Goal: Task Accomplishment & Management: Use online tool/utility

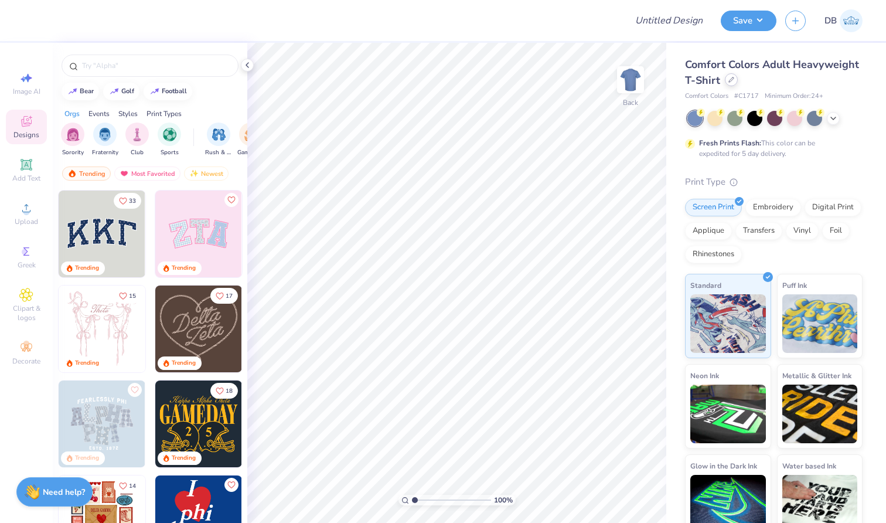
click at [738, 83] on div at bounding box center [731, 79] width 13 height 13
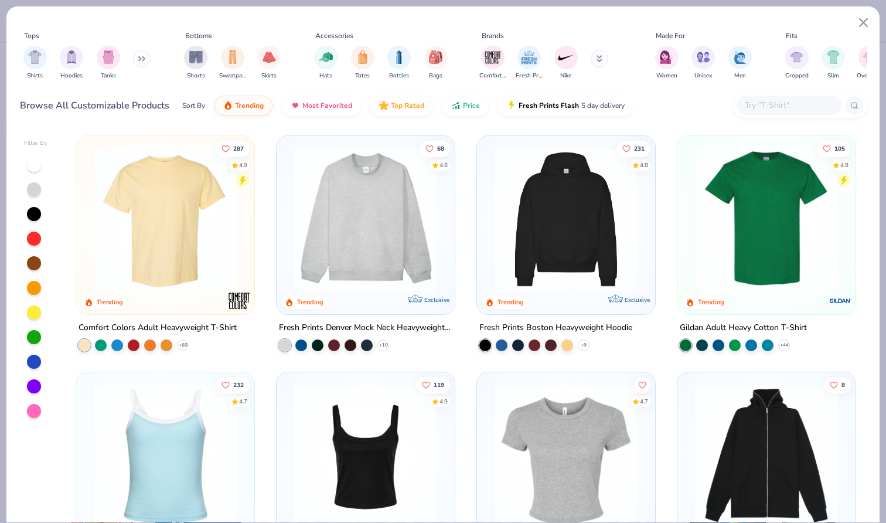
click at [559, 213] on img at bounding box center [566, 219] width 155 height 143
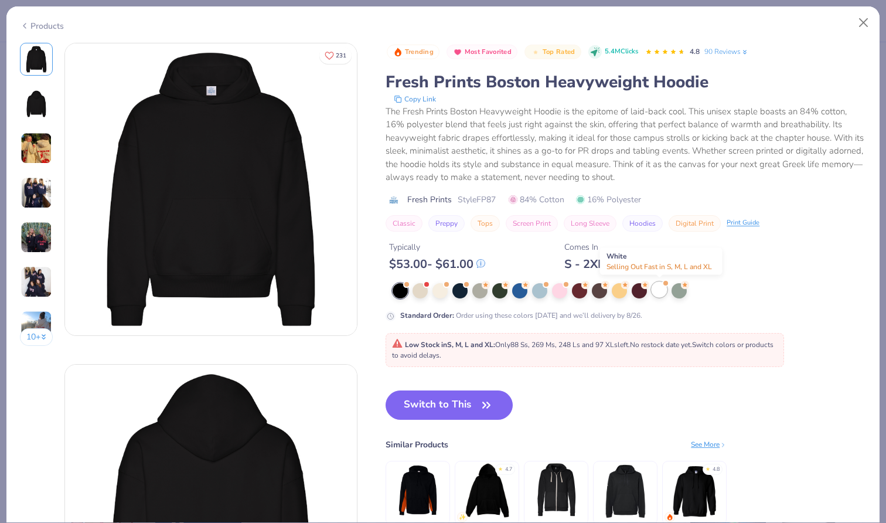
click at [666, 292] on div at bounding box center [659, 289] width 15 height 15
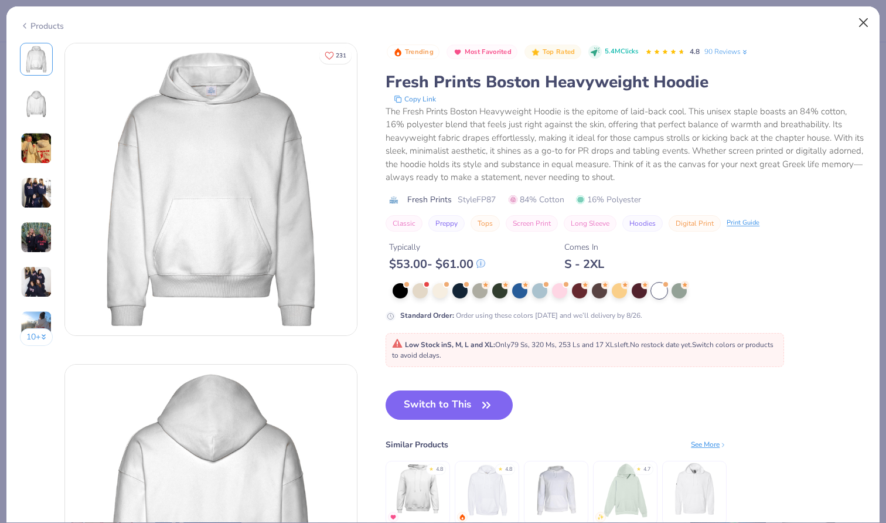
click at [867, 19] on button "Close" at bounding box center [864, 23] width 22 height 22
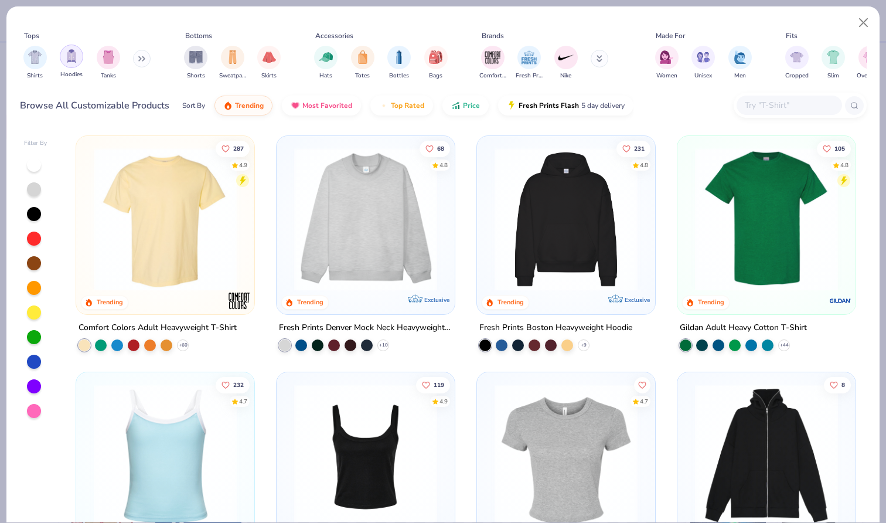
click at [66, 55] on img "filter for Hoodies" at bounding box center [71, 55] width 13 height 13
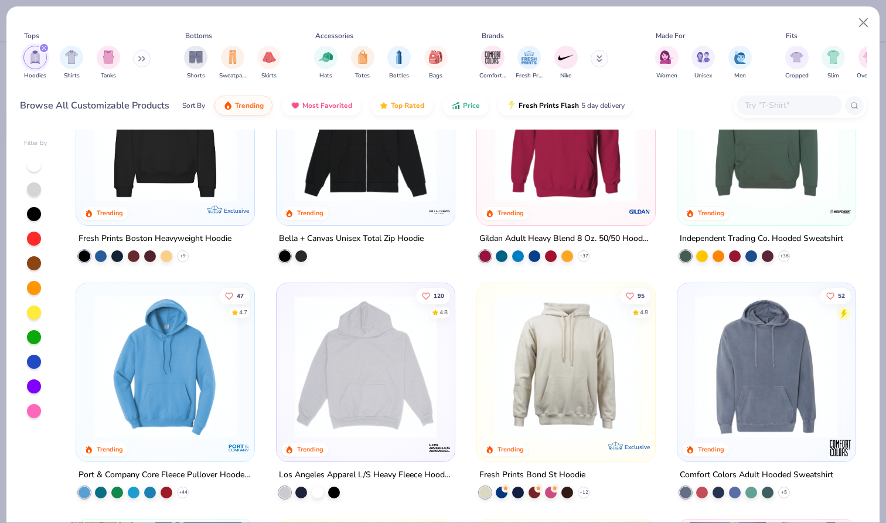
scroll to position [93, 0]
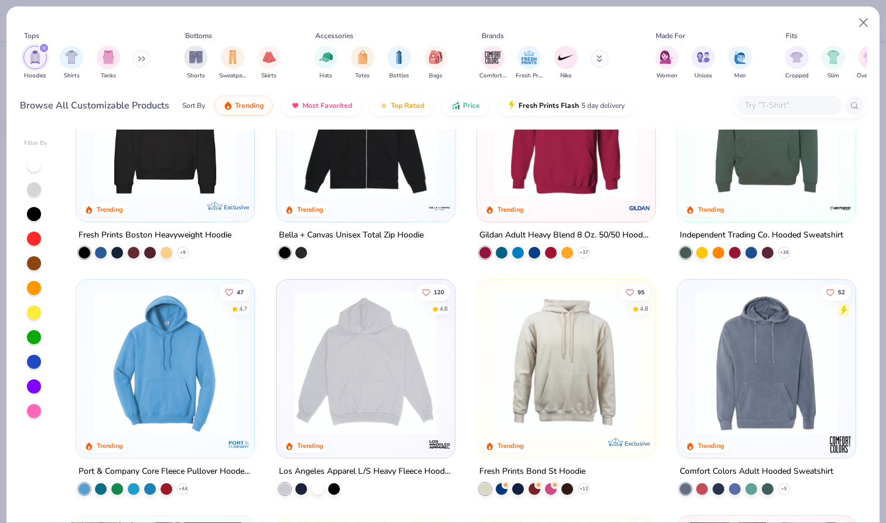
click at [316, 356] on img at bounding box center [365, 362] width 155 height 143
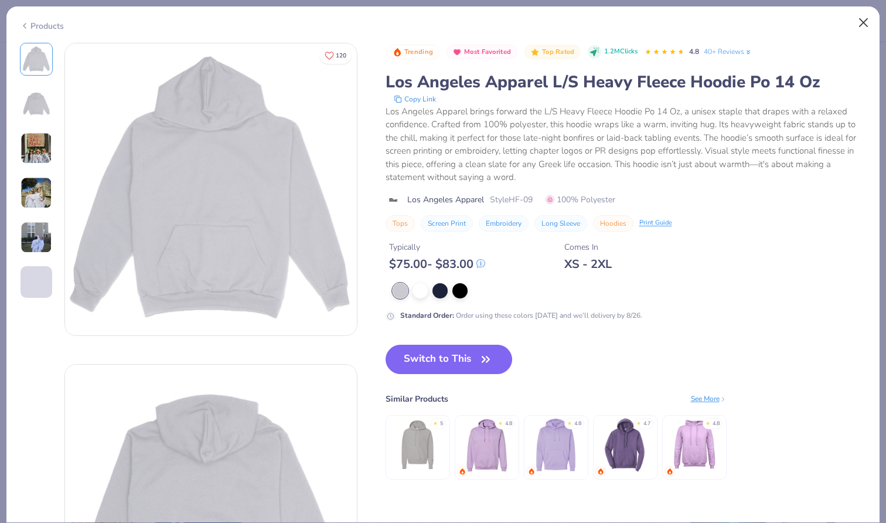
click at [862, 26] on button "Close" at bounding box center [864, 23] width 22 height 22
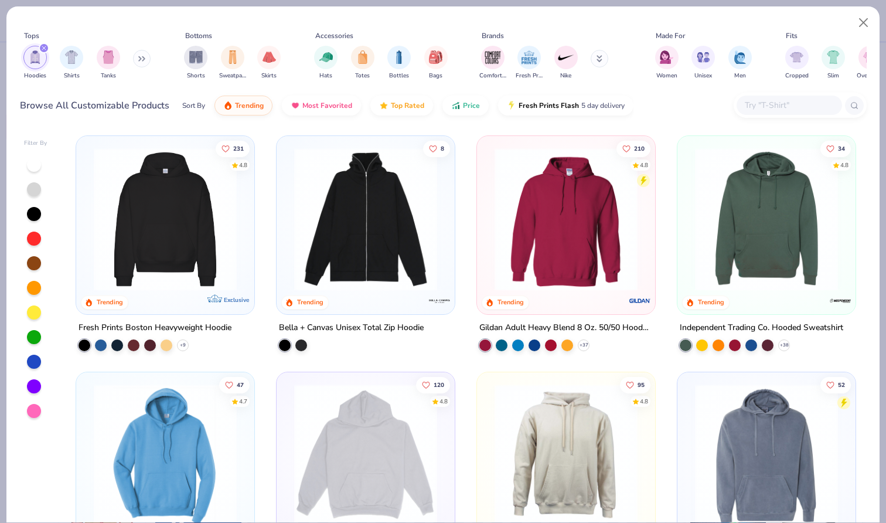
scroll to position [-1, 0]
click at [158, 222] on div "231 4.8 Trending Exclusive Fresh Prints Boston Heavyweight Hoodie + 9 8 Trendin…" at bounding box center [466, 326] width 802 height 393
click at [205, 227] on img at bounding box center [165, 219] width 155 height 143
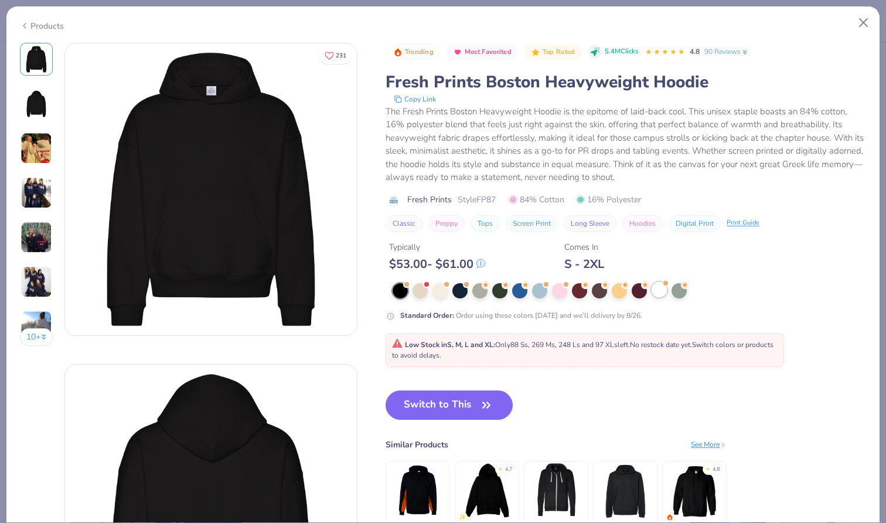
click at [655, 296] on div at bounding box center [659, 289] width 15 height 15
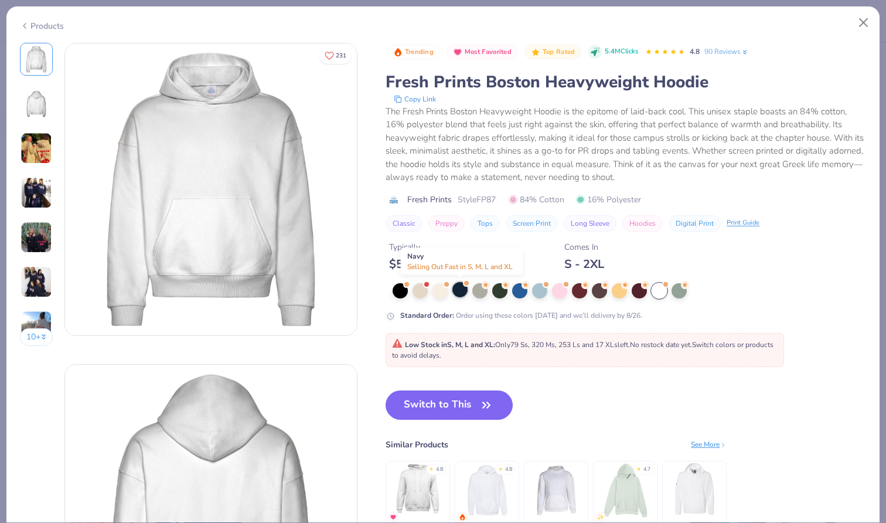
click at [464, 292] on div at bounding box center [459, 289] width 15 height 15
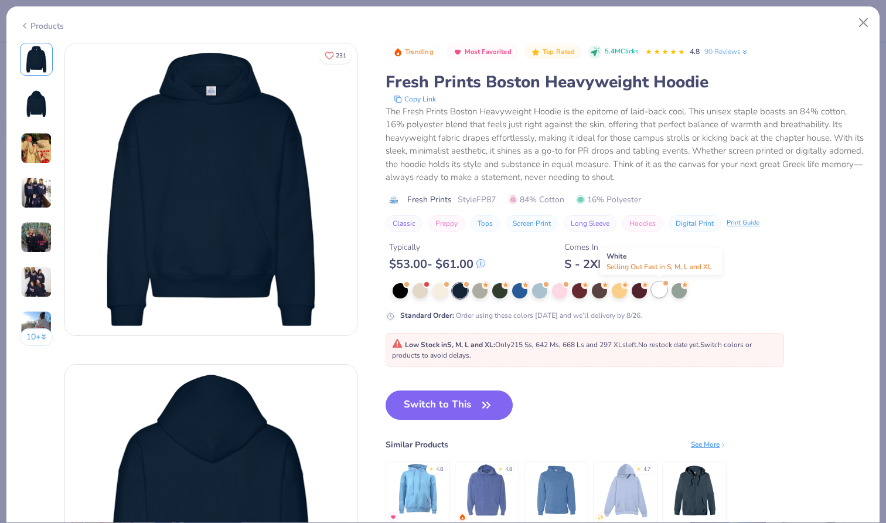
click at [662, 294] on div at bounding box center [659, 289] width 15 height 15
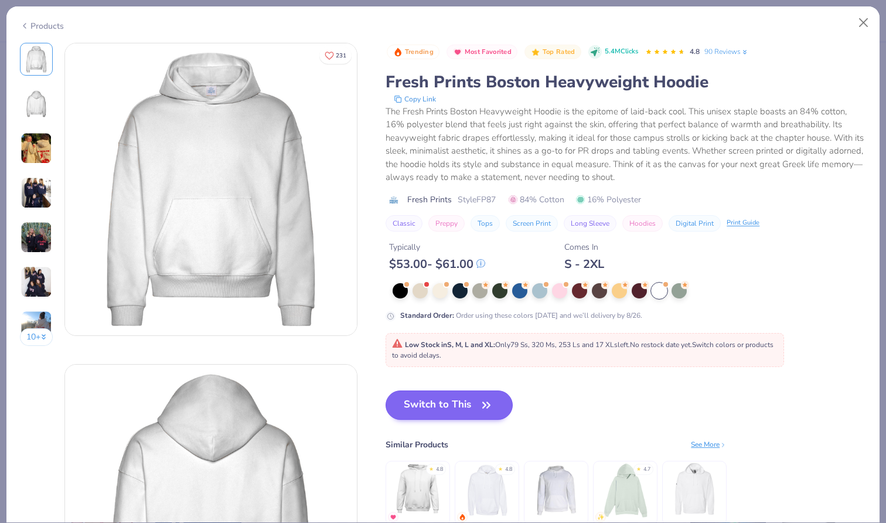
click at [471, 401] on button "Switch to This" at bounding box center [449, 404] width 127 height 29
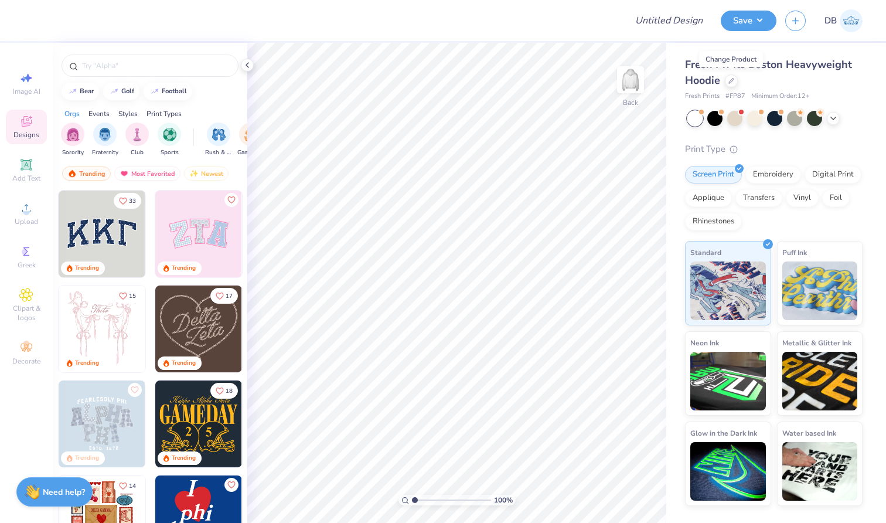
click at [114, 235] on img at bounding box center [102, 233] width 87 height 87
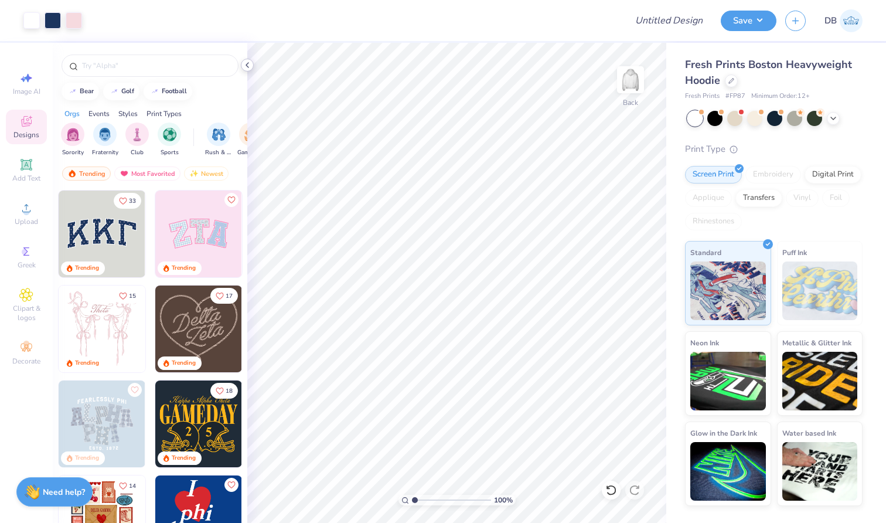
click at [250, 64] on icon at bounding box center [247, 64] width 9 height 9
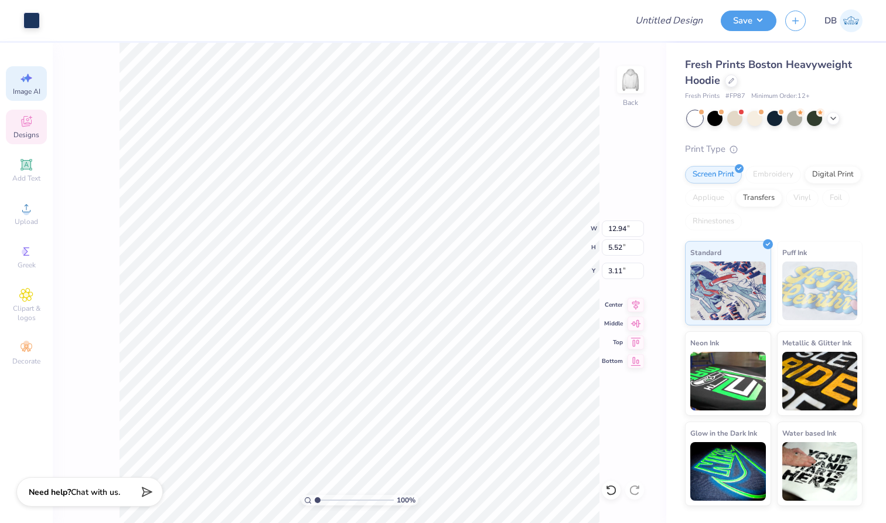
click at [32, 90] on span "Image AI" at bounding box center [27, 91] width 28 height 9
select select "4"
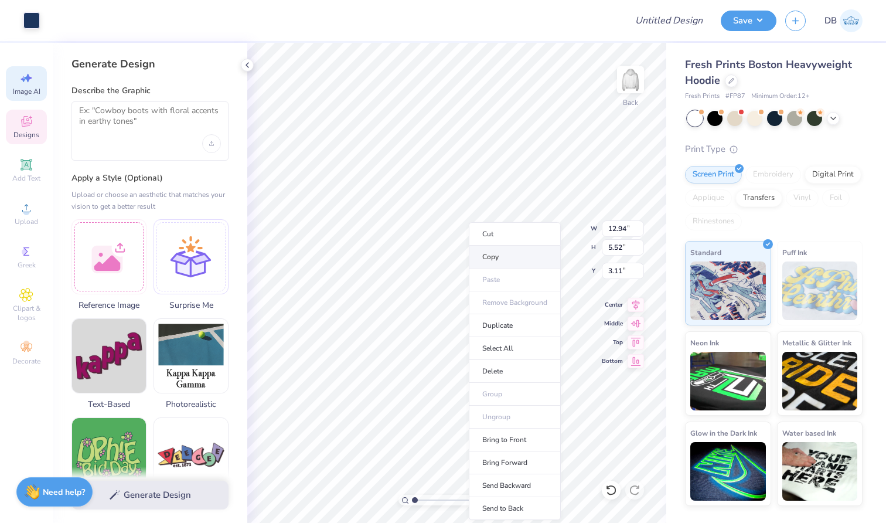
click at [509, 258] on li "Copy" at bounding box center [515, 257] width 92 height 23
click at [181, 133] on textarea at bounding box center [150, 120] width 142 height 29
click at [211, 147] on div "Upload image" at bounding box center [211, 143] width 19 height 19
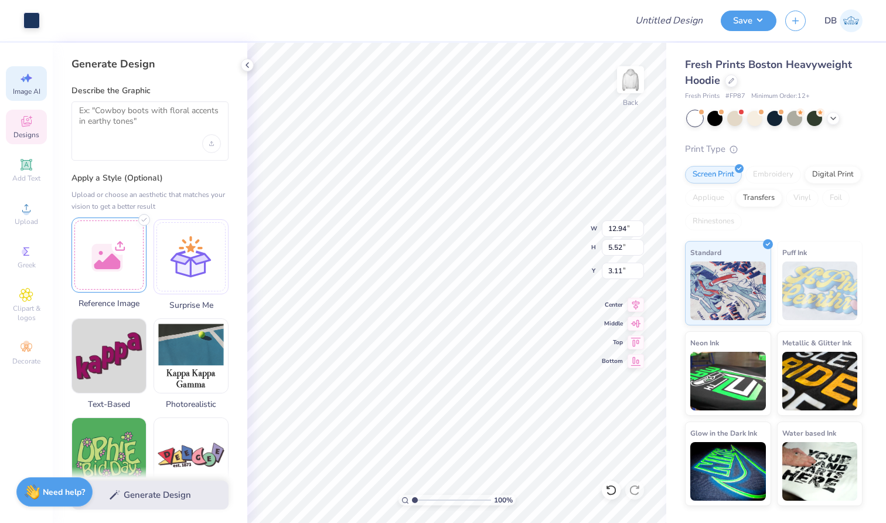
click at [114, 251] on div at bounding box center [109, 254] width 75 height 75
type input "13.16"
type input "5.78"
type input "3.00"
click at [39, 141] on div "Designs" at bounding box center [26, 127] width 41 height 35
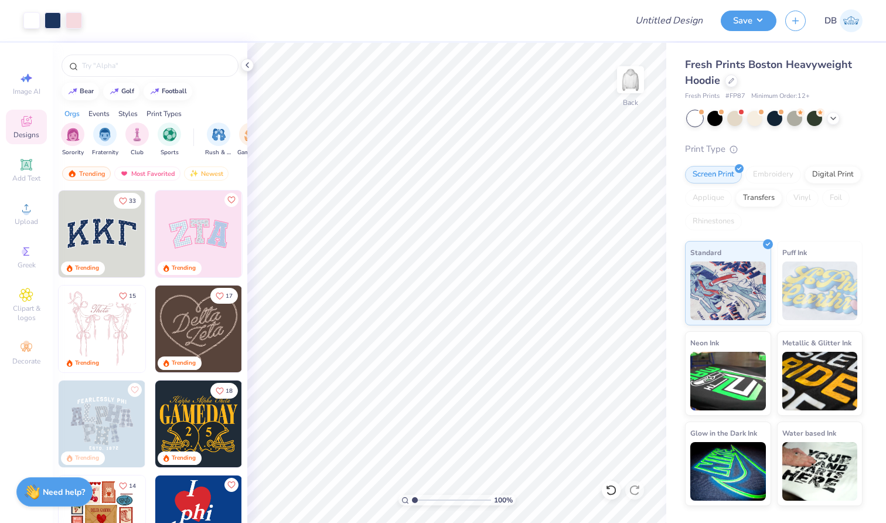
click at [118, 240] on div at bounding box center [189, 233] width 260 height 87
type input "6.75"
type input "12.94"
type input "5.52"
type input "3.11"
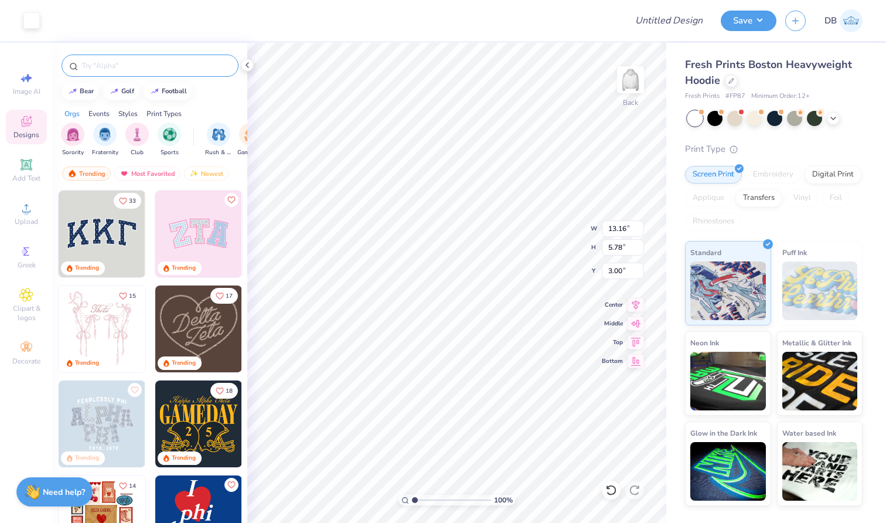
click at [181, 60] on input "text" at bounding box center [156, 66] width 150 height 12
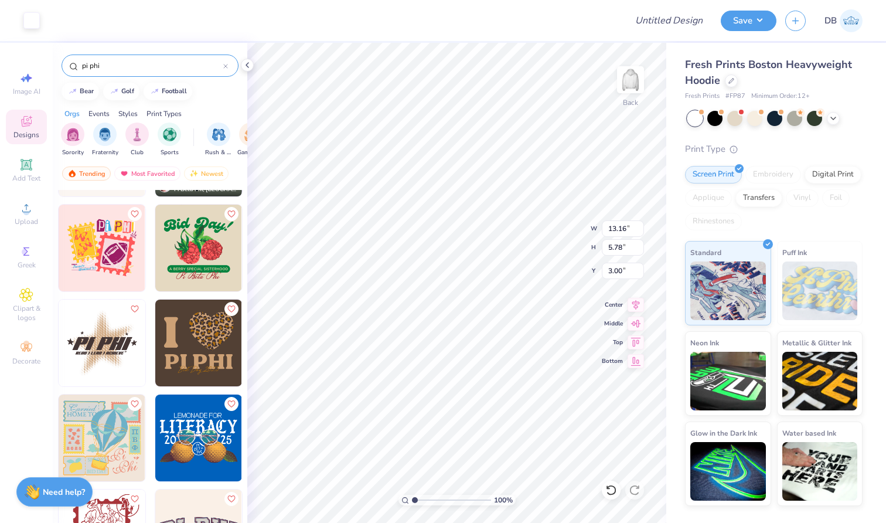
scroll to position [1077, 0]
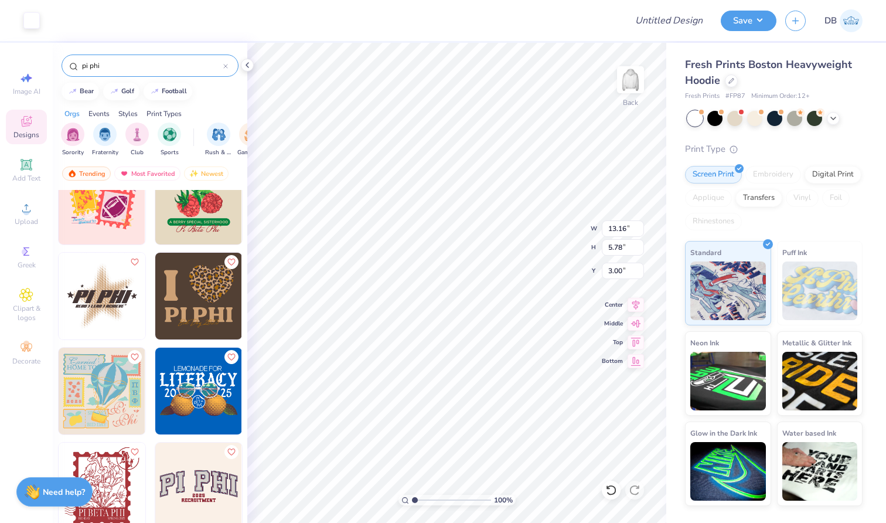
type input "pi phi"
type input "12.94"
type input "5.52"
type input "3.11"
type input "12.82"
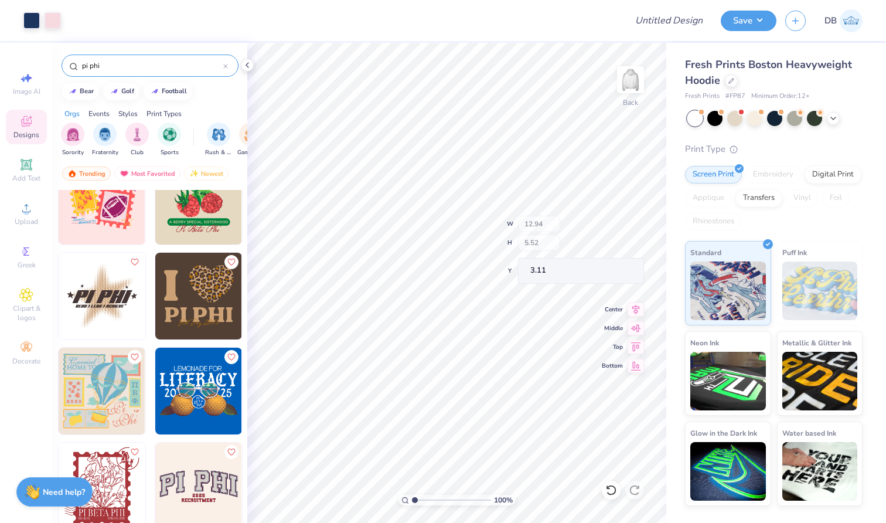
type input "5.36"
type input "3.14"
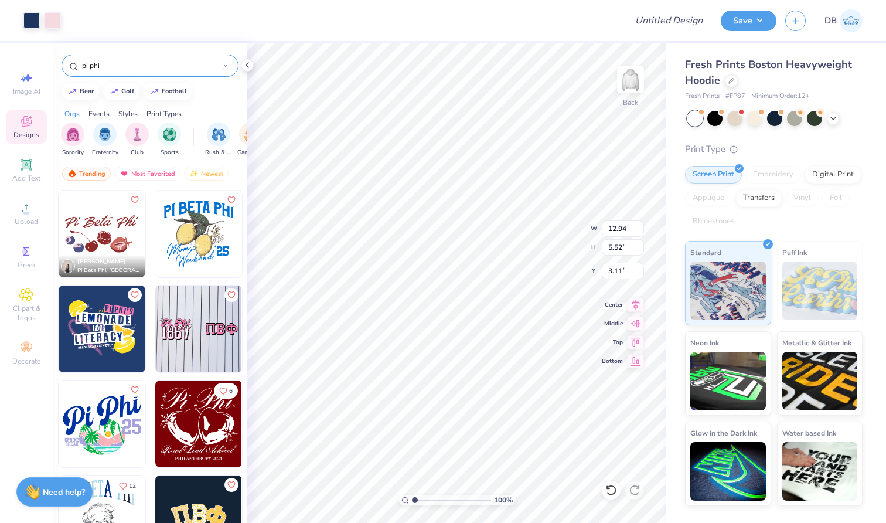
scroll to position [0, 0]
click at [35, 89] on span "Image AI" at bounding box center [27, 91] width 28 height 9
select select "4"
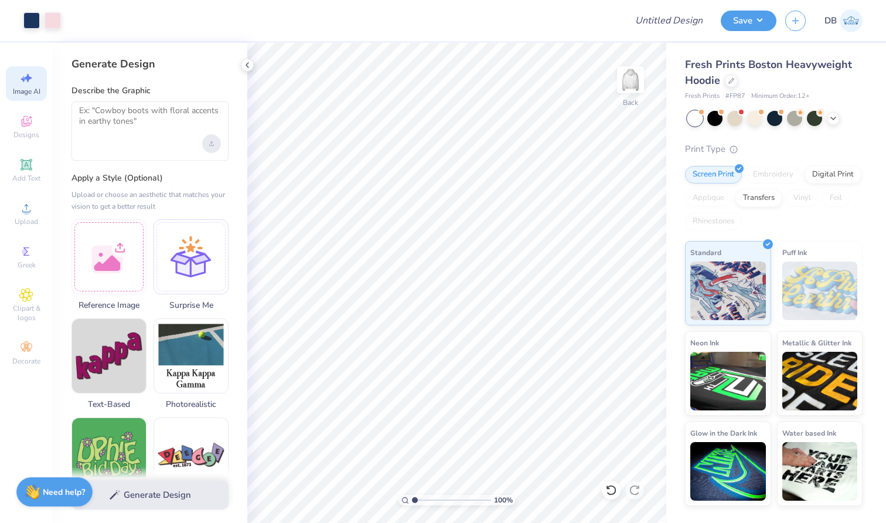
click at [210, 143] on icon "Upload image" at bounding box center [211, 143] width 5 height 5
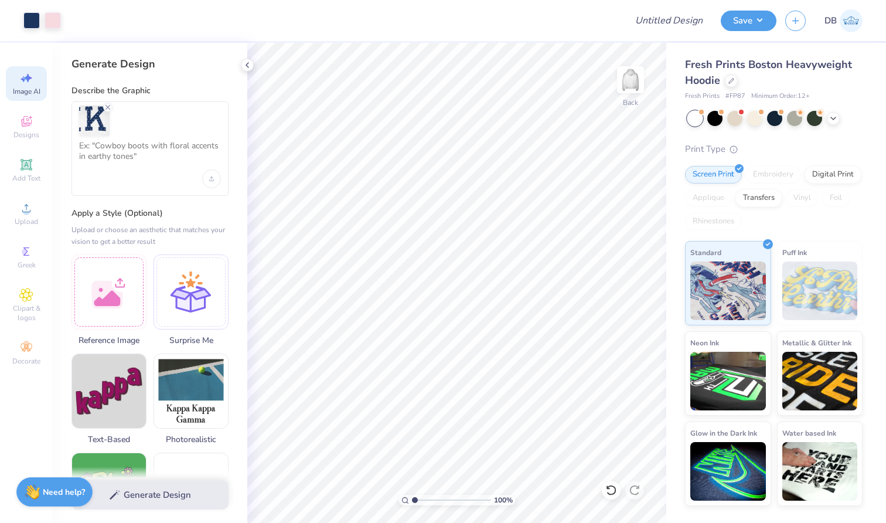
click at [127, 134] on div at bounding box center [150, 121] width 142 height 30
click at [127, 156] on textarea at bounding box center [150, 155] width 142 height 29
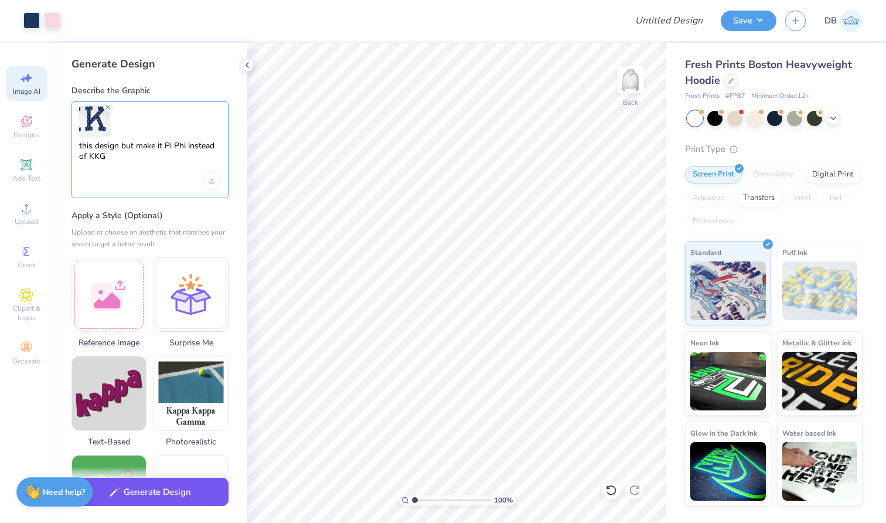
type textarea "this design but make it Pi Phi instead of KKG"
click at [161, 499] on button "Generate Design" at bounding box center [150, 492] width 157 height 29
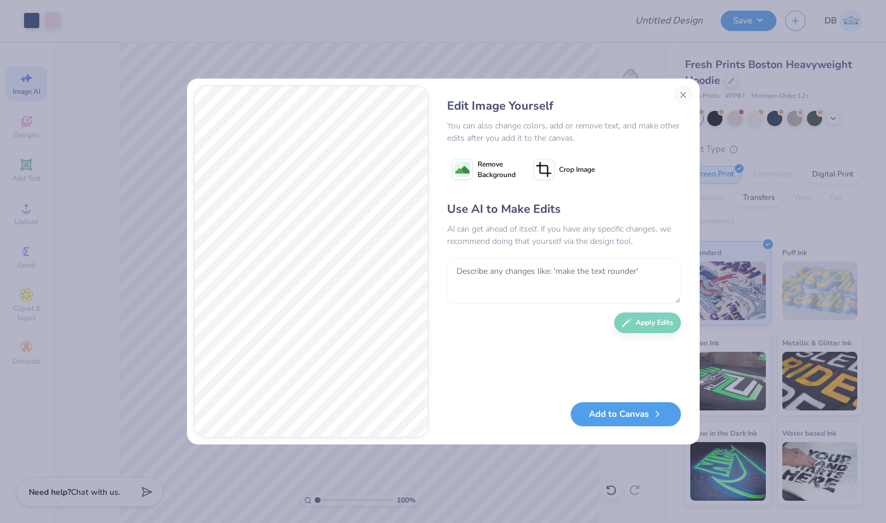
click at [563, 287] on textarea at bounding box center [564, 281] width 234 height 46
type textarea "make the text next to each other and make it curve like the design did"
click at [655, 327] on button "Apply Edits" at bounding box center [647, 319] width 67 height 21
click at [620, 414] on button "Add to Canvas" at bounding box center [626, 411] width 110 height 24
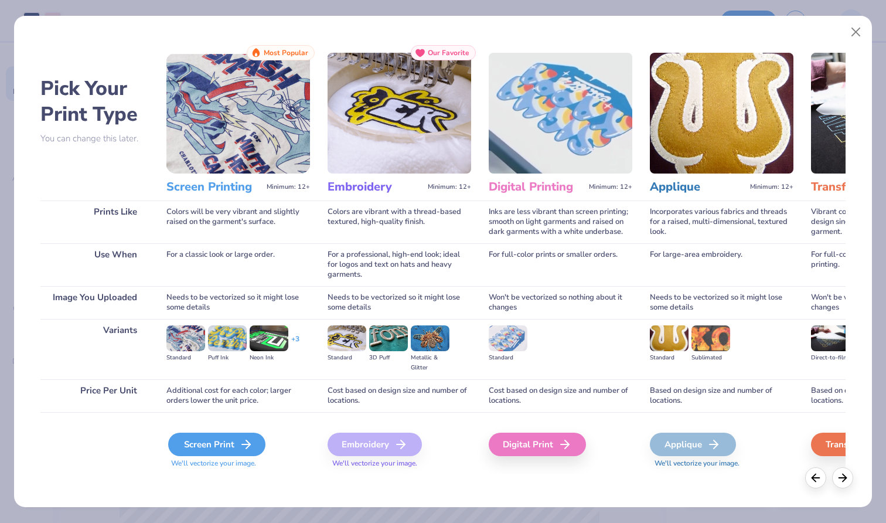
click at [220, 444] on div "Screen Print" at bounding box center [216, 444] width 97 height 23
click at [218, 449] on div "Screen Print" at bounding box center [216, 444] width 97 height 23
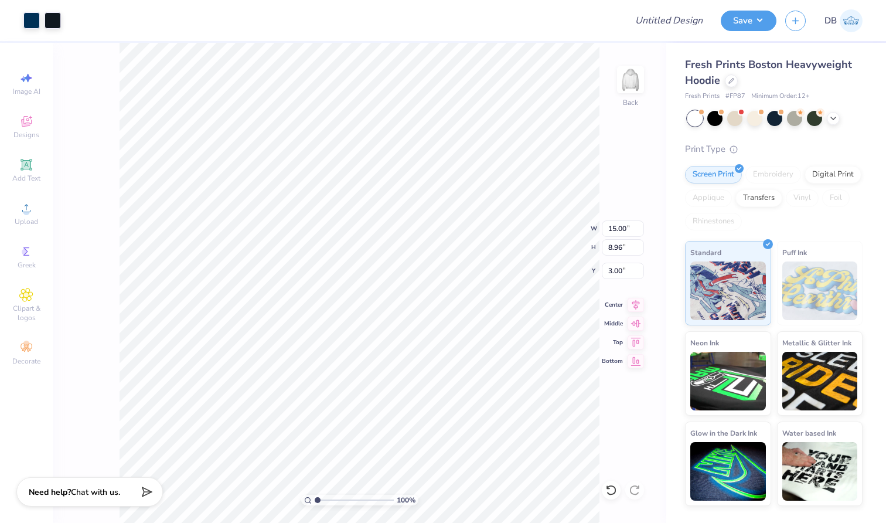
type input "2.27"
type input "6.86"
type input "4.10"
type input "15.00"
type input "8.96"
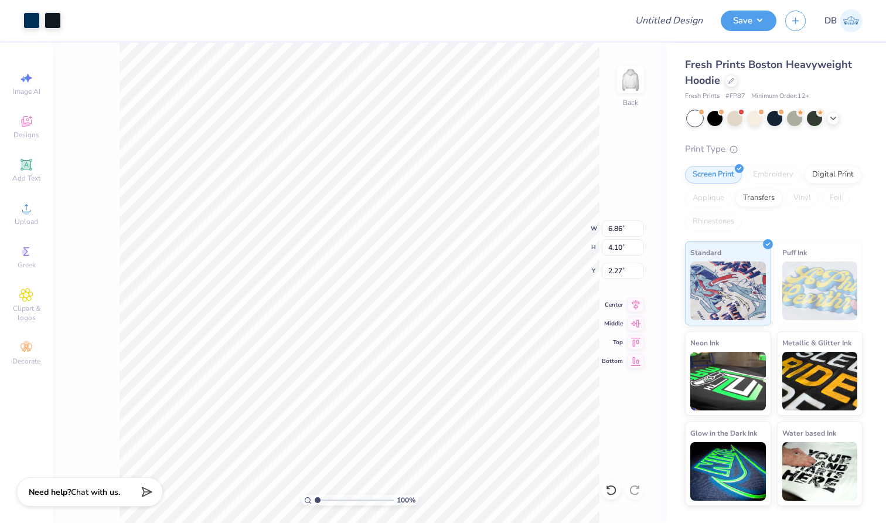
type input "3.00"
type input "6.86"
type input "4.10"
type input "0.50"
type input "15.00"
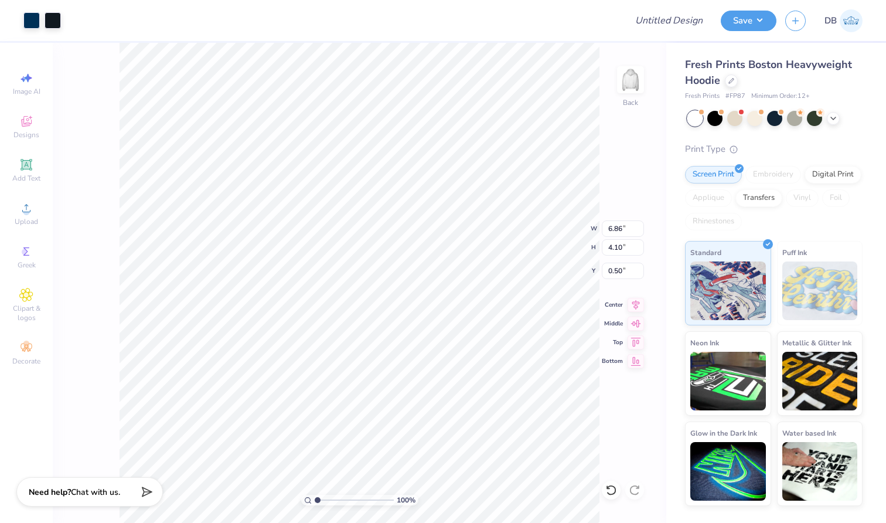
type input "8.96"
type input "3.00"
type input "3.82"
type input "9.24"
type input "5.52"
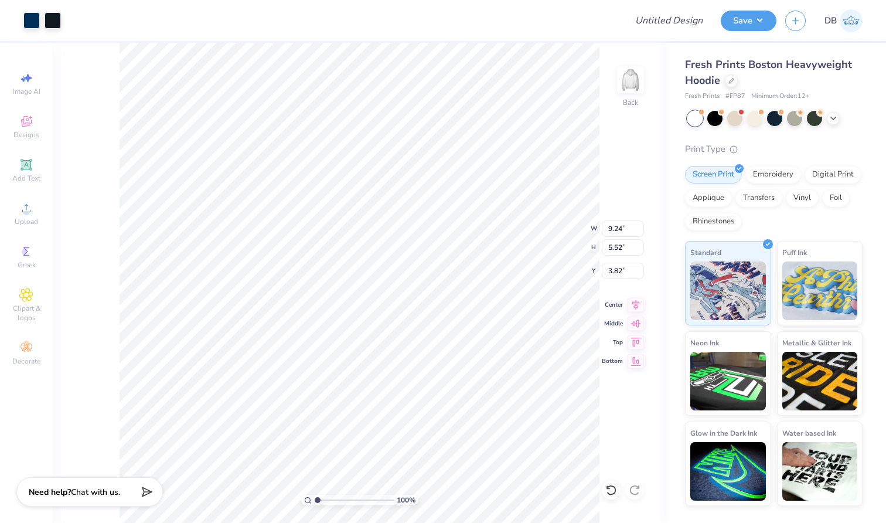
type input "12.39"
type input "7.40"
type input "3.00"
click at [53, 21] on div at bounding box center [53, 19] width 16 height 16
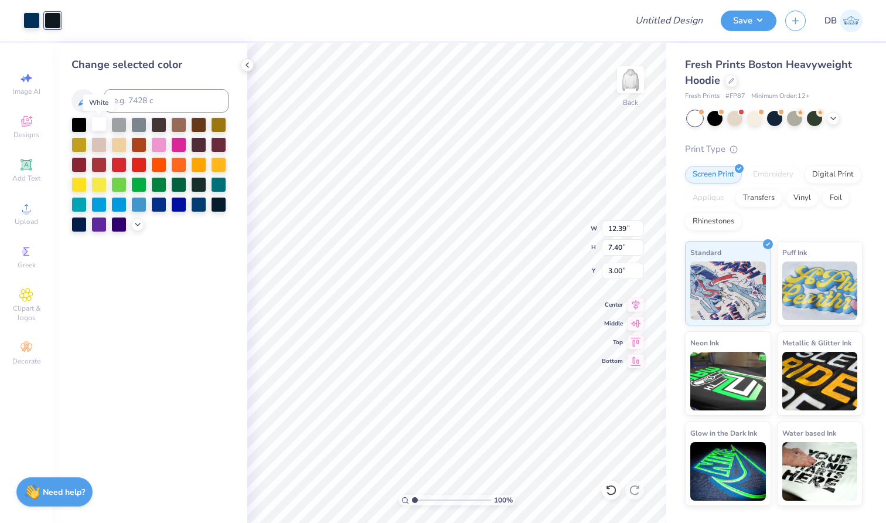
click at [101, 125] on div at bounding box center [98, 123] width 15 height 15
click at [151, 230] on div at bounding box center [150, 174] width 157 height 115
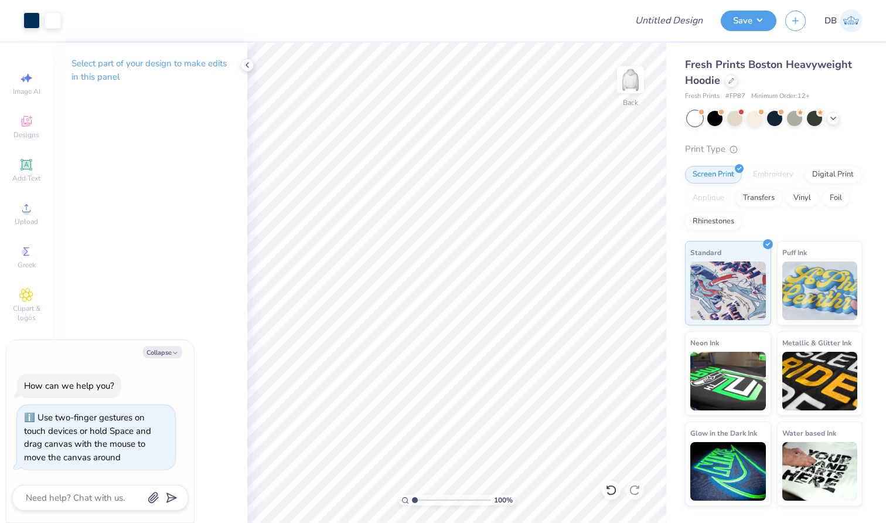
drag, startPoint x: 416, startPoint y: 501, endPoint x: 409, endPoint y: 499, distance: 7.4
type input "1"
click at [409, 499] on div "100 %" at bounding box center [457, 500] width 117 height 11
click at [638, 307] on icon at bounding box center [636, 303] width 16 height 14
click at [171, 347] on button "Collapse" at bounding box center [162, 352] width 39 height 12
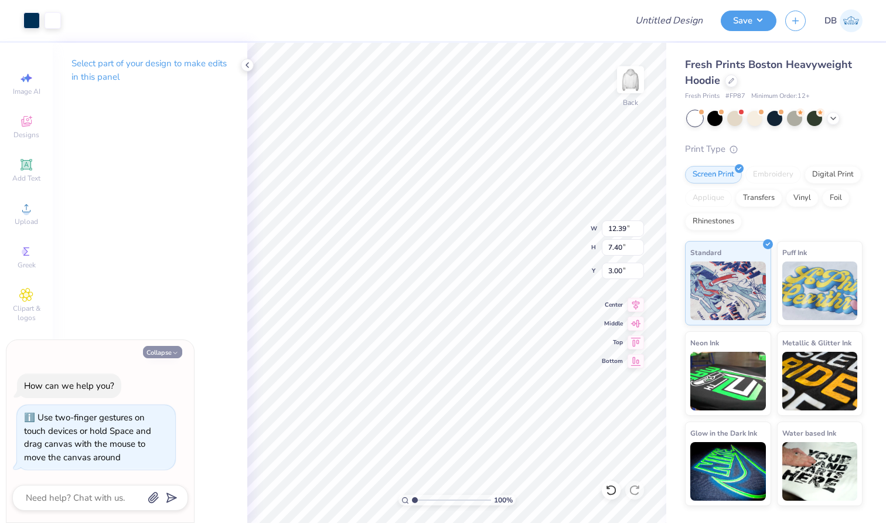
type textarea "x"
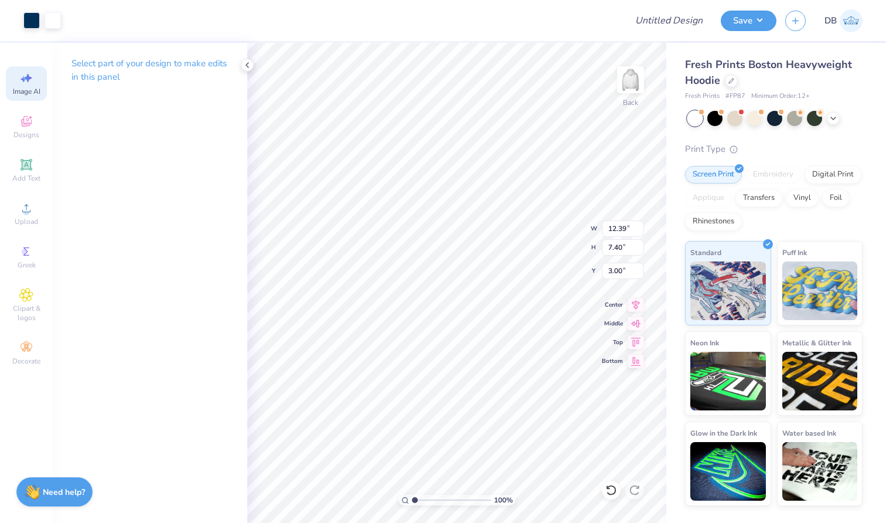
click at [30, 99] on div "Image AI" at bounding box center [26, 83] width 41 height 35
select select "4"
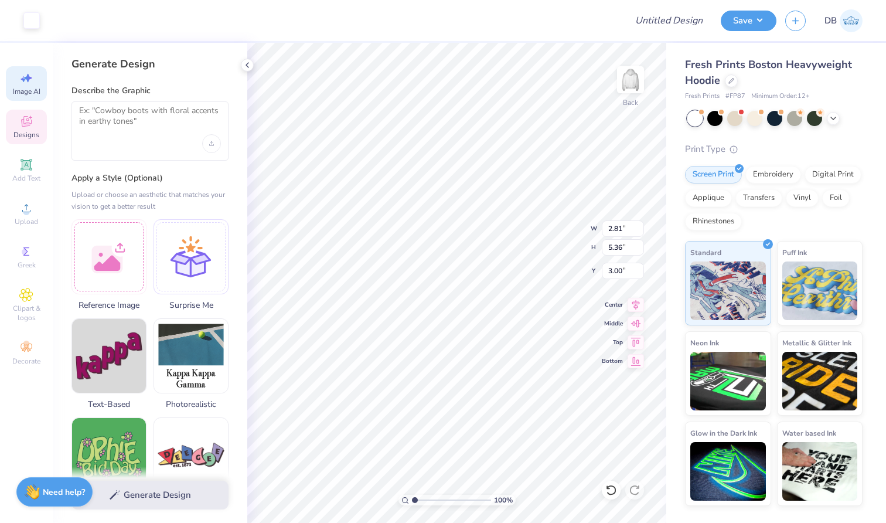
click at [35, 135] on span "Designs" at bounding box center [26, 134] width 26 height 9
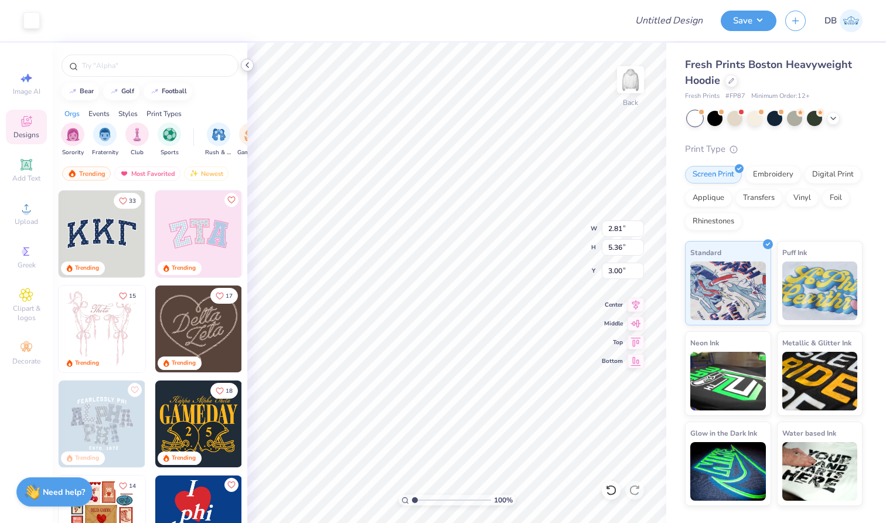
click at [250, 71] on div at bounding box center [247, 65] width 13 height 13
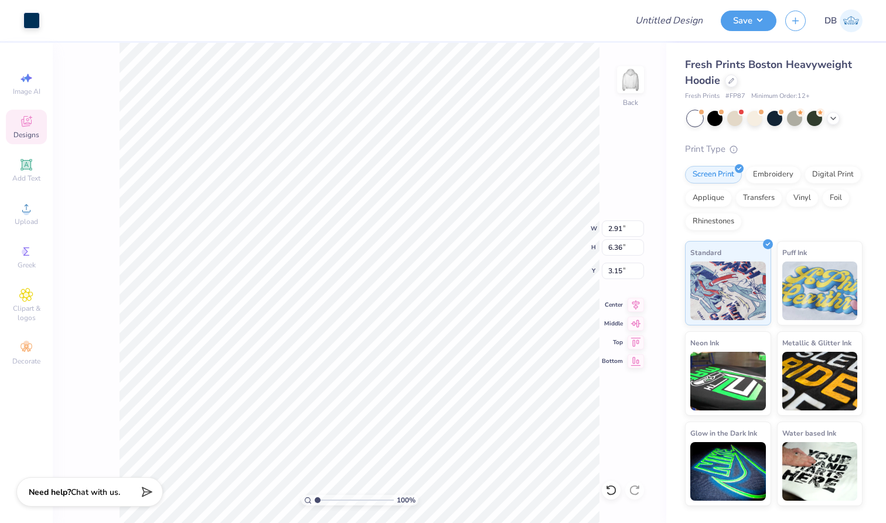
type input "2.78"
type input "5.34"
type input "3.00"
click at [33, 130] on span "Designs" at bounding box center [26, 134] width 26 height 9
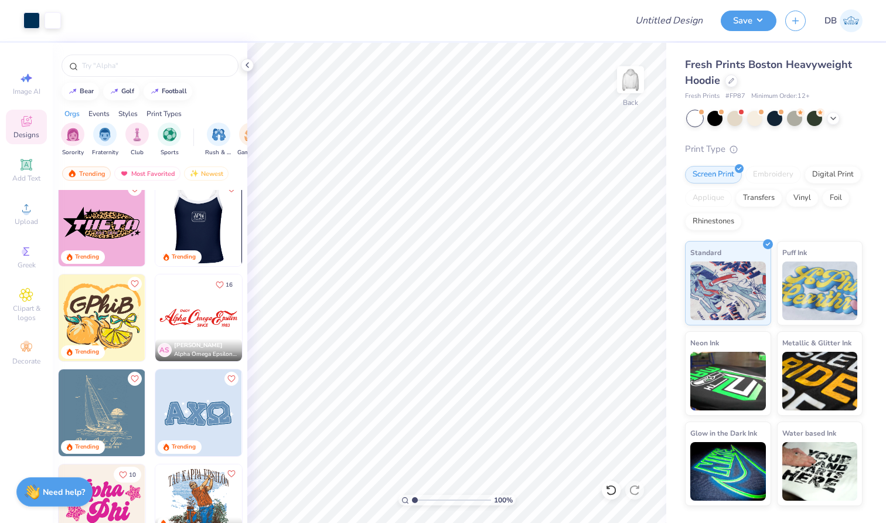
scroll to position [1056, 0]
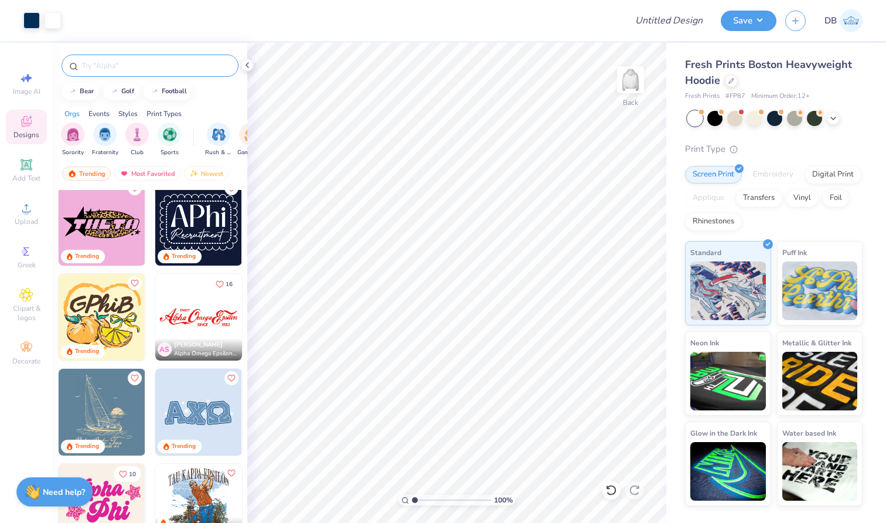
click at [144, 70] on input "text" at bounding box center [156, 66] width 150 height 12
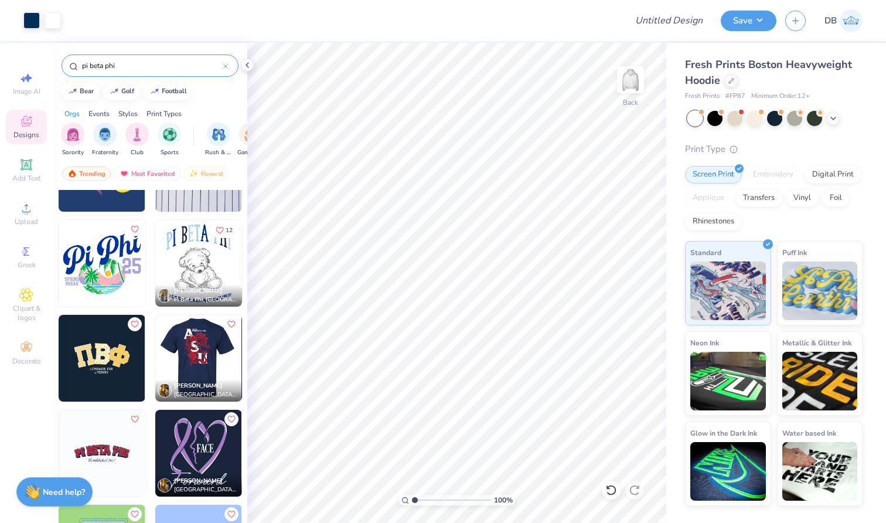
scroll to position [151, 0]
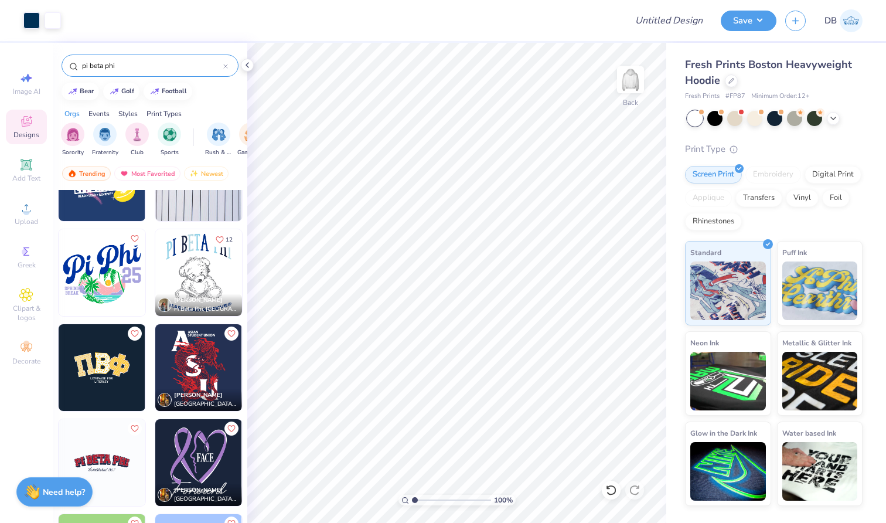
type input "pi beta phi"
click at [193, 260] on img at bounding box center [198, 272] width 87 height 87
type input "12.39"
type input "7.40"
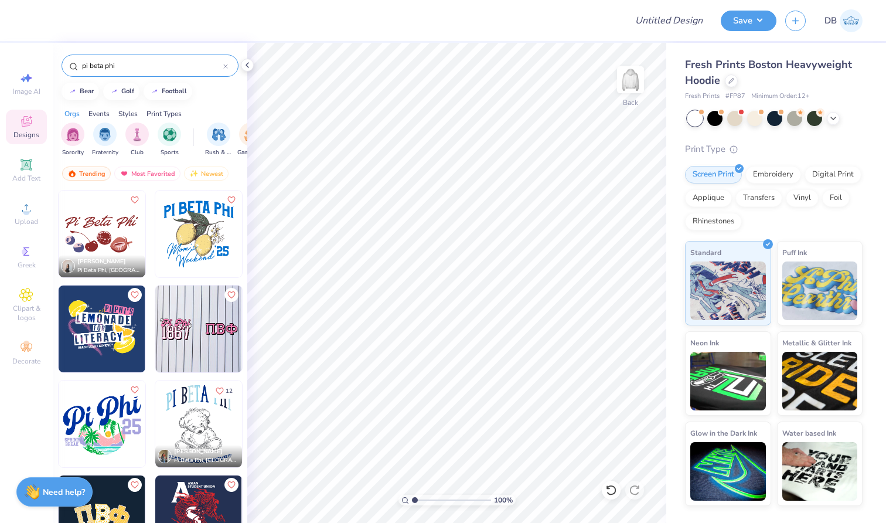
scroll to position [0, 0]
click at [31, 77] on icon at bounding box center [26, 78] width 14 height 14
select select "4"
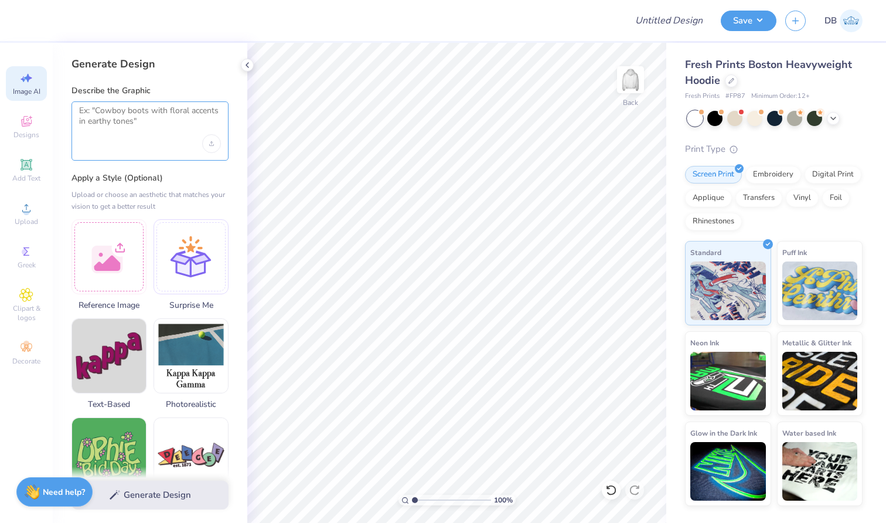
click at [135, 119] on textarea at bounding box center [150, 120] width 142 height 29
click at [218, 142] on div "Upload image" at bounding box center [211, 143] width 19 height 19
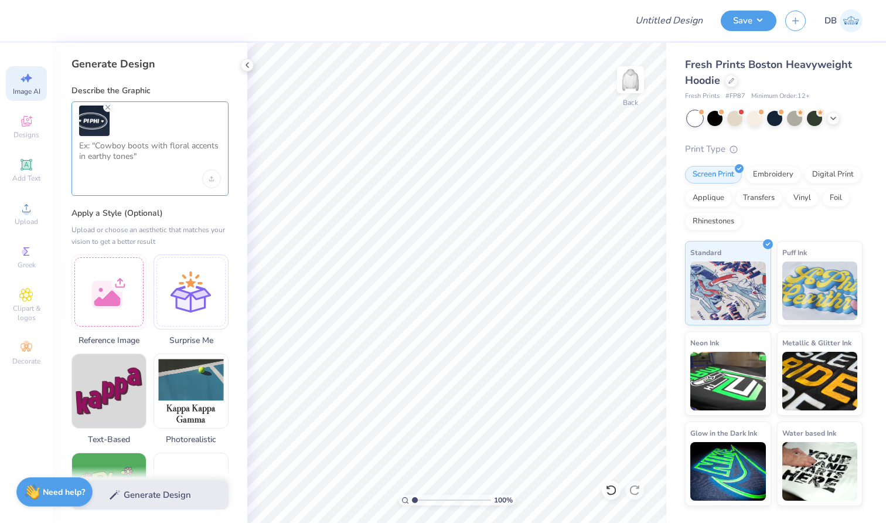
click at [154, 151] on textarea at bounding box center [150, 155] width 142 height 29
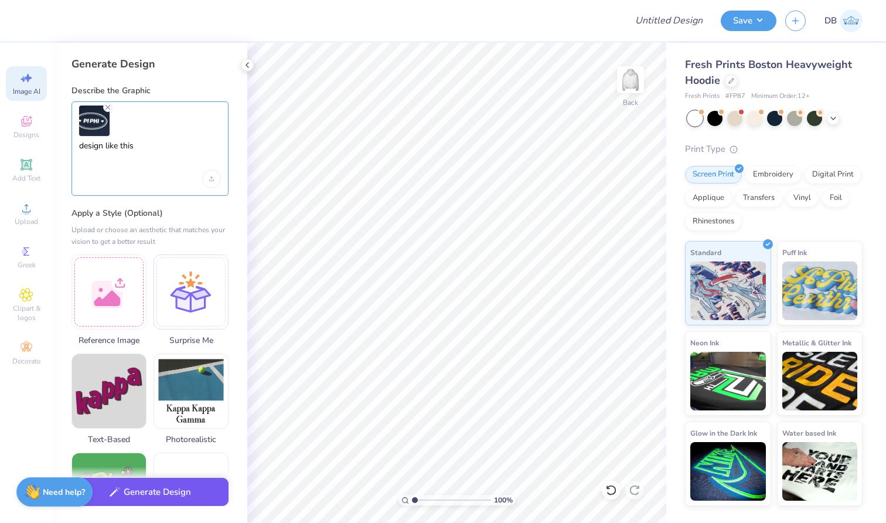
type textarea "design like this"
click at [196, 492] on button "Generate Design" at bounding box center [150, 492] width 157 height 29
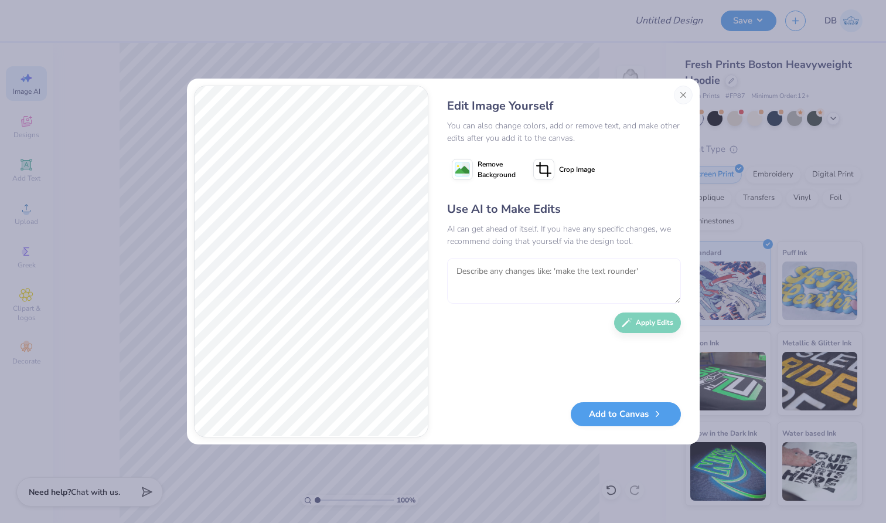
click at [529, 270] on textarea at bounding box center [564, 281] width 234 height 46
type textarea "make the yellow ring white and the heated"
click at [482, 165] on span "Remove Background" at bounding box center [497, 169] width 38 height 21
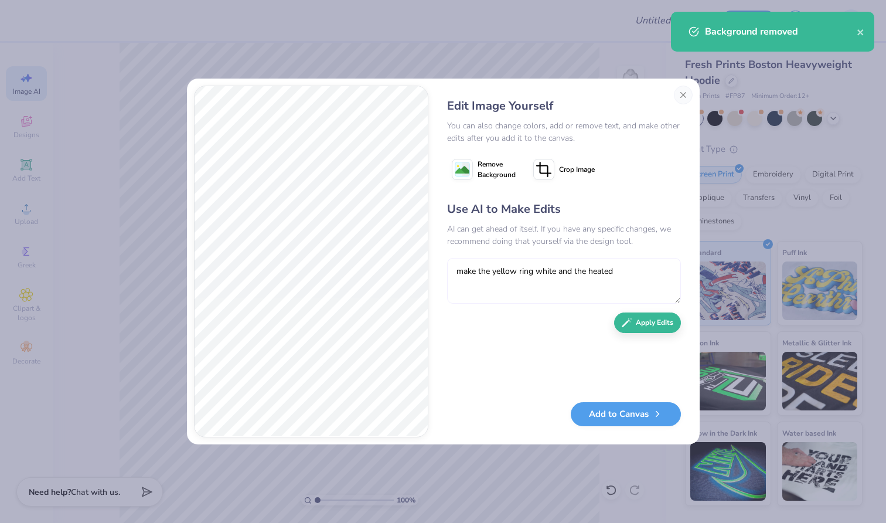
drag, startPoint x: 637, startPoint y: 273, endPoint x: 444, endPoint y: 268, distance: 192.3
click at [444, 268] on div "Edit Image Yourself You can also change colors, add or remove text, and make ot…" at bounding box center [563, 262] width 257 height 352
click at [680, 95] on button "Close" at bounding box center [683, 95] width 19 height 19
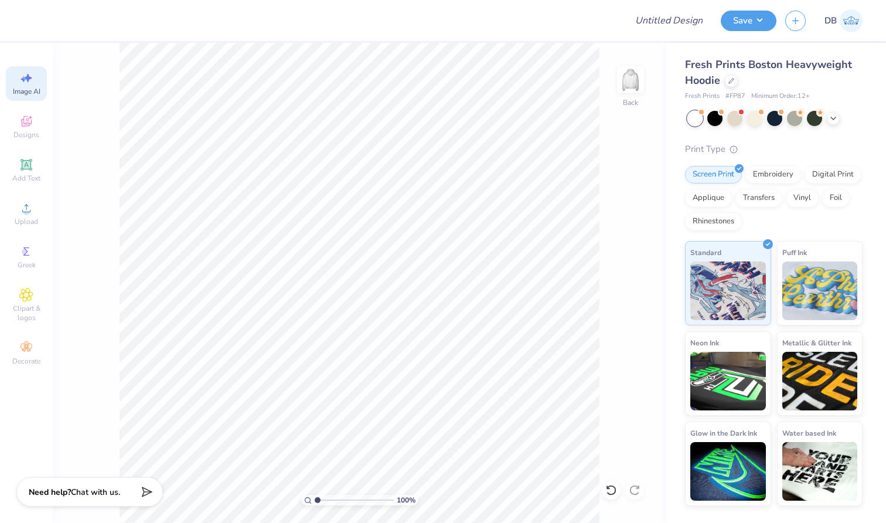
click at [19, 92] on span "Image AI" at bounding box center [27, 91] width 28 height 9
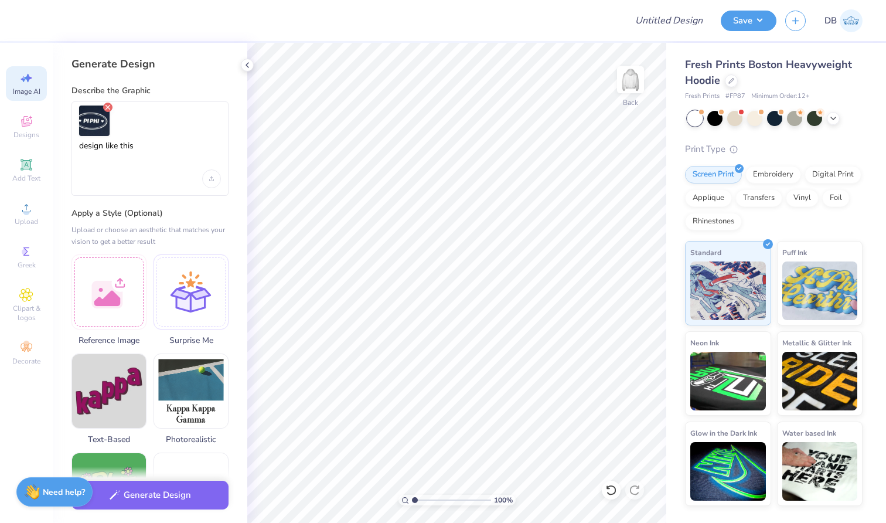
click at [107, 110] on icon "Remove uploaded image" at bounding box center [107, 107] width 9 height 9
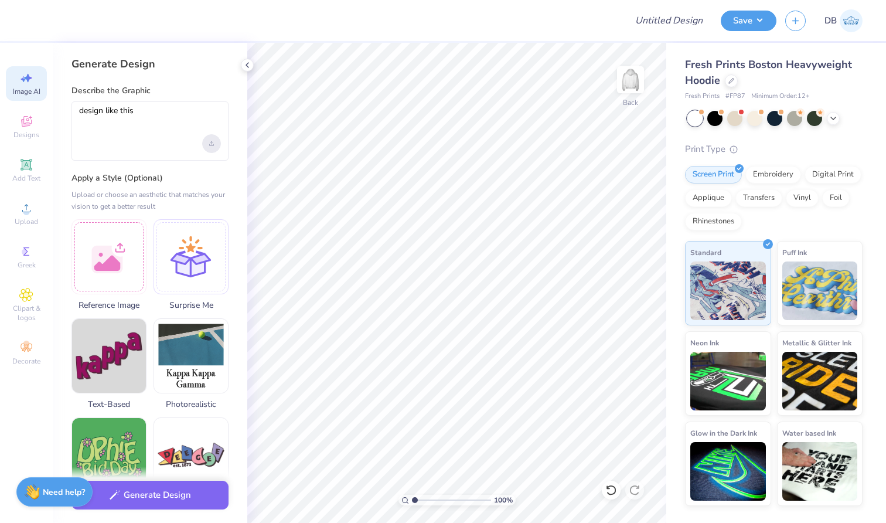
click at [209, 143] on div "Upload image" at bounding box center [211, 143] width 19 height 19
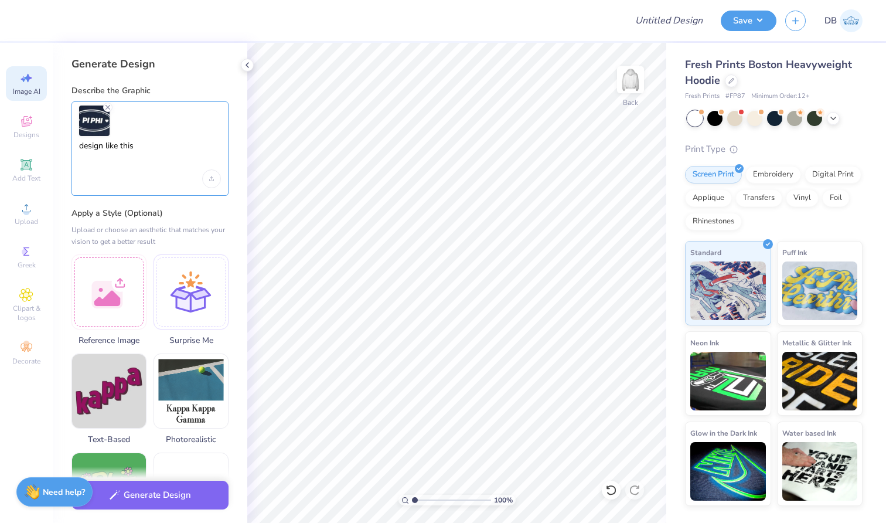
drag, startPoint x: 166, startPoint y: 152, endPoint x: 70, endPoint y: 147, distance: 96.9
click at [69, 147] on div "Generate Design Describe the Graphic design like this Apply a Style (Optional) …" at bounding box center [150, 283] width 195 height 480
type textarea "make the design like this exactly. the white outer ring with the"
click at [778, 113] on span at bounding box center [781, 111] width 6 height 6
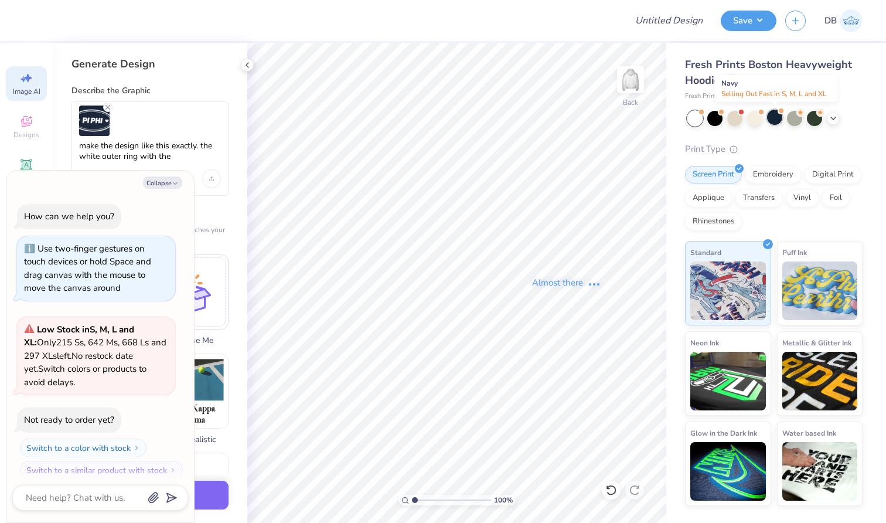
scroll to position [6, 0]
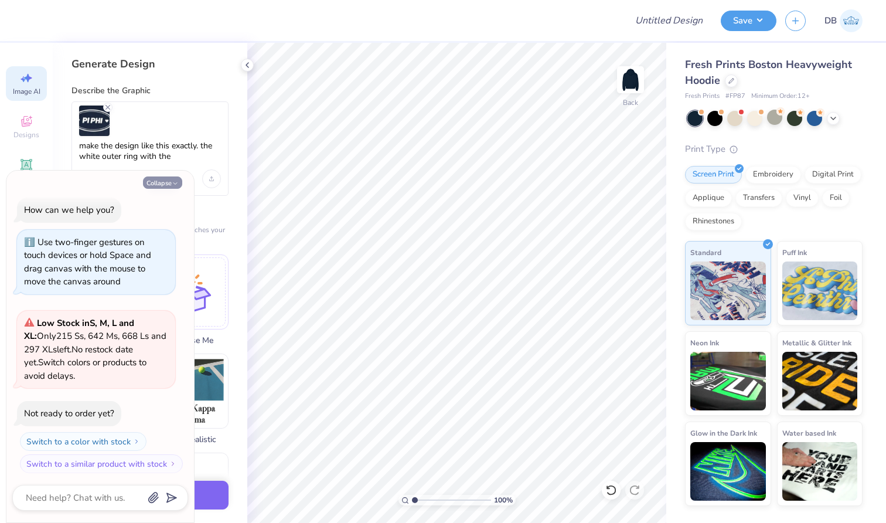
click at [165, 179] on button "Collapse" at bounding box center [162, 182] width 39 height 12
type textarea "x"
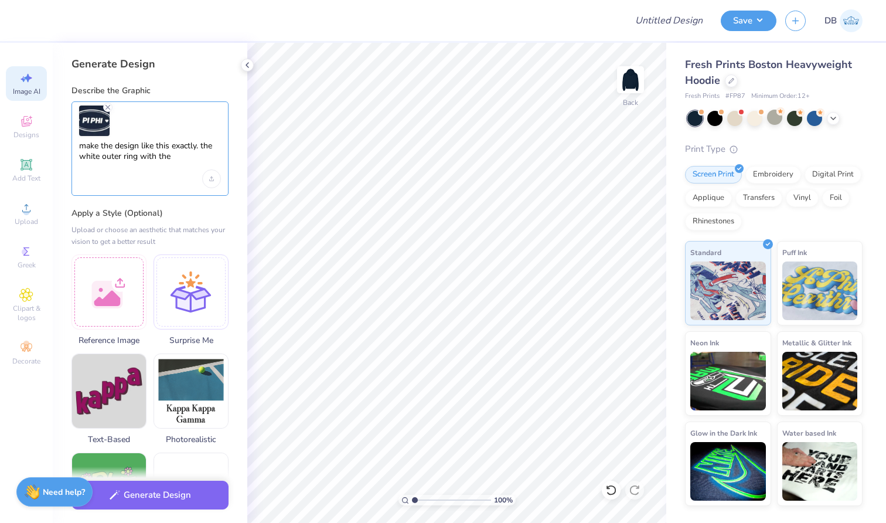
click at [179, 159] on textarea "make the design like this exactly. the white outer ring with the" at bounding box center [150, 155] width 142 height 29
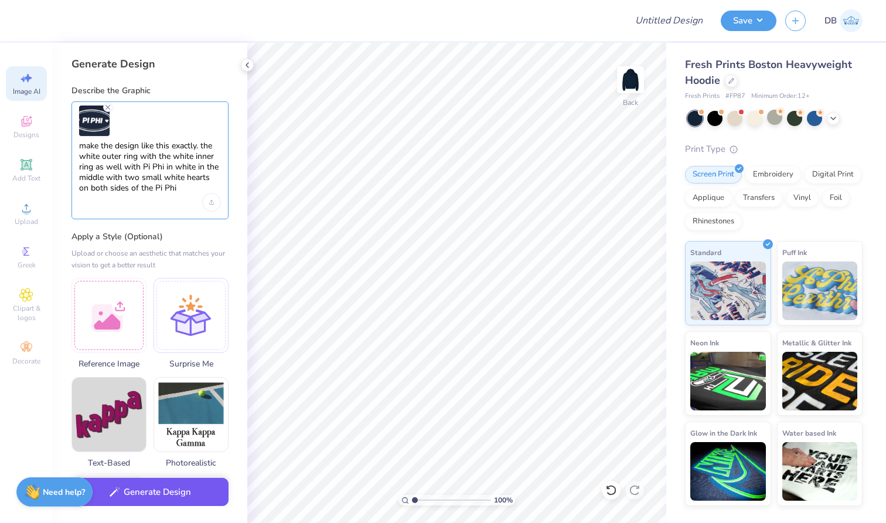
type textarea "make the design like this exactly. the white outer ring with the white inner ri…"
click at [183, 485] on button "Generate Design" at bounding box center [150, 492] width 157 height 29
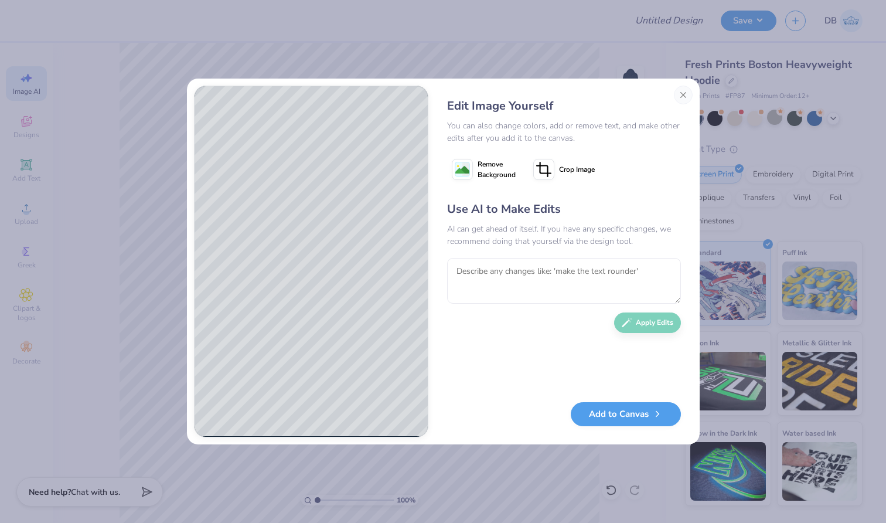
click at [498, 176] on span "Remove Background" at bounding box center [497, 169] width 38 height 21
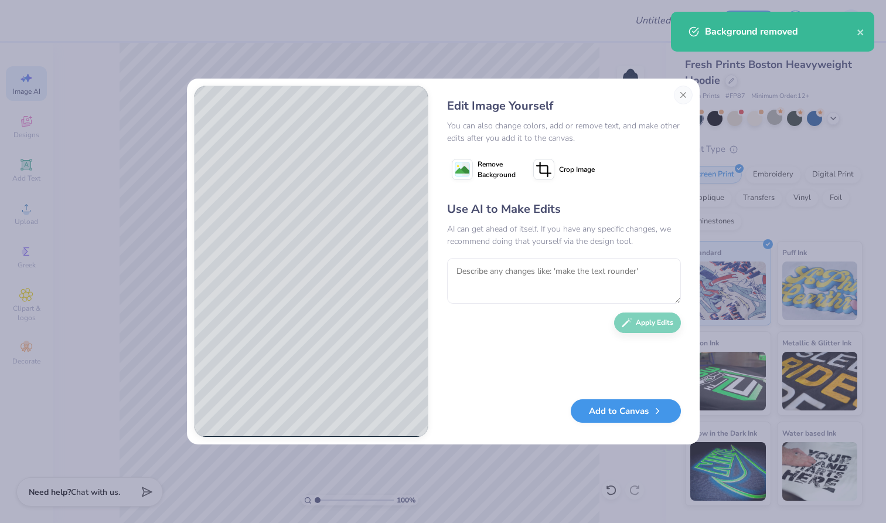
click at [608, 411] on button "Add to Canvas" at bounding box center [626, 411] width 110 height 24
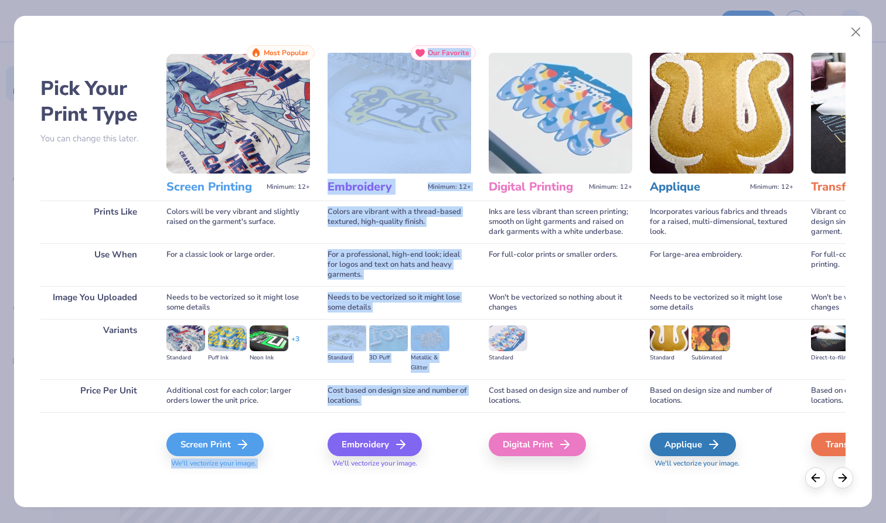
drag, startPoint x: 387, startPoint y: 443, endPoint x: 313, endPoint y: 416, distance: 78.6
click at [313, 416] on div "Pick Your Print Type You can change this later. Prints Like Use When Image You …" at bounding box center [443, 260] width 806 height 430
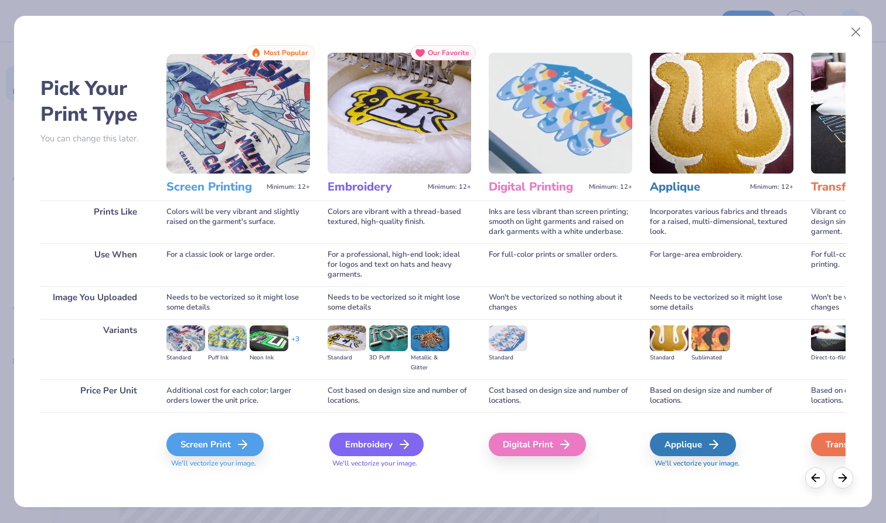
click at [357, 445] on div "Embroidery" at bounding box center [376, 444] width 94 height 23
click at [394, 447] on div "Embroidery" at bounding box center [376, 444] width 94 height 23
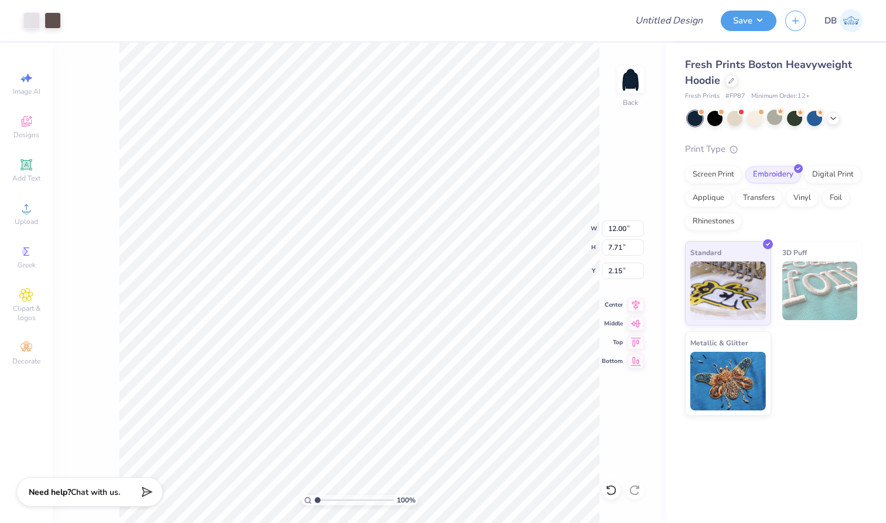
type input "2.10"
type input "6.98"
type input "4.48"
type input "3.00"
type input "12.00"
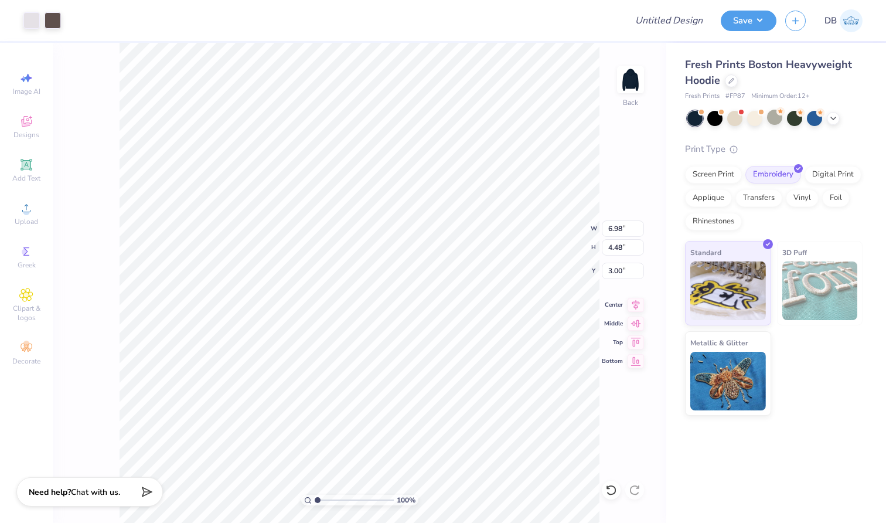
type input "7.71"
type input "2.90"
type input "3.31"
type input "2.12"
click at [56, 23] on div at bounding box center [53, 19] width 16 height 16
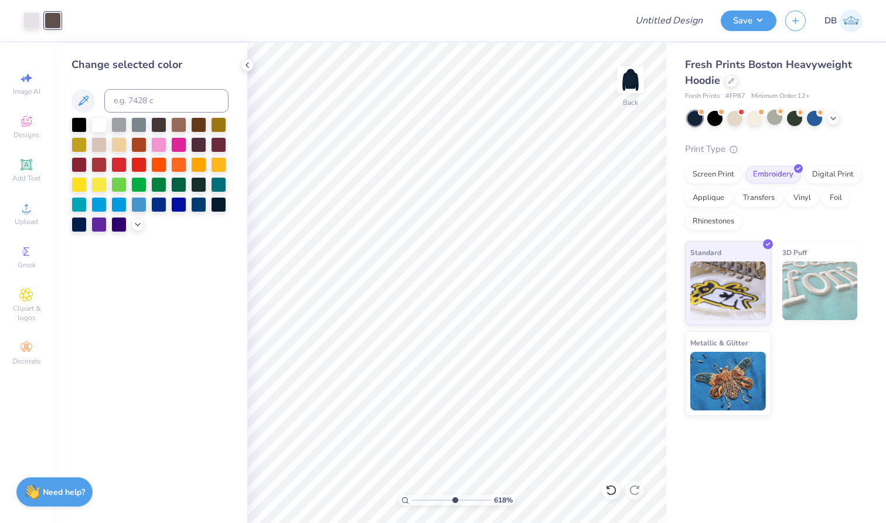
drag, startPoint x: 415, startPoint y: 500, endPoint x: 454, endPoint y: 499, distance: 39.3
click at [454, 499] on input "range" at bounding box center [451, 500] width 79 height 11
click at [53, 22] on div at bounding box center [53, 20] width 16 height 16
click at [139, 226] on icon at bounding box center [137, 223] width 9 height 9
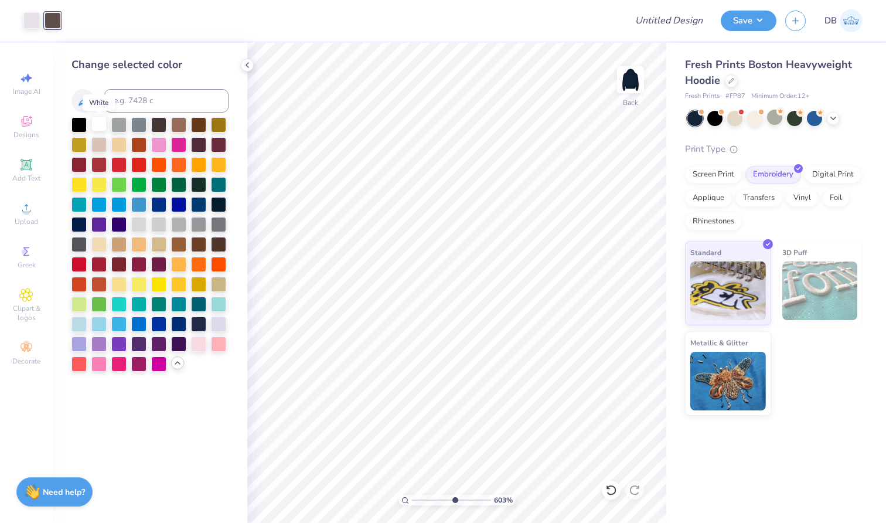
click at [97, 122] on div at bounding box center [98, 123] width 15 height 15
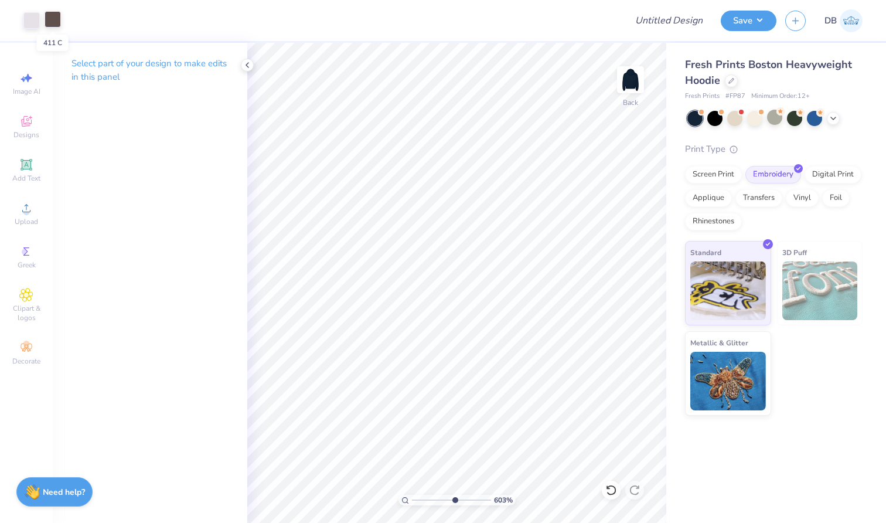
click at [52, 22] on div at bounding box center [53, 19] width 16 height 16
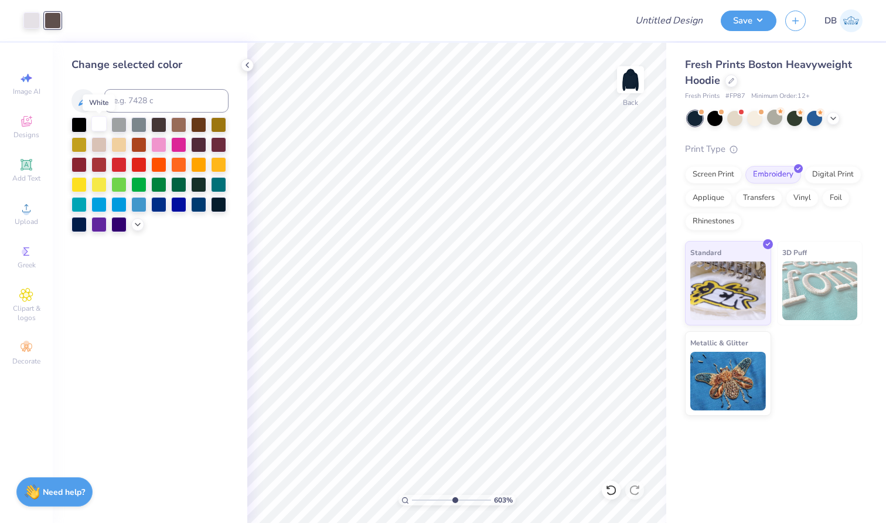
click at [99, 122] on div at bounding box center [98, 123] width 15 height 15
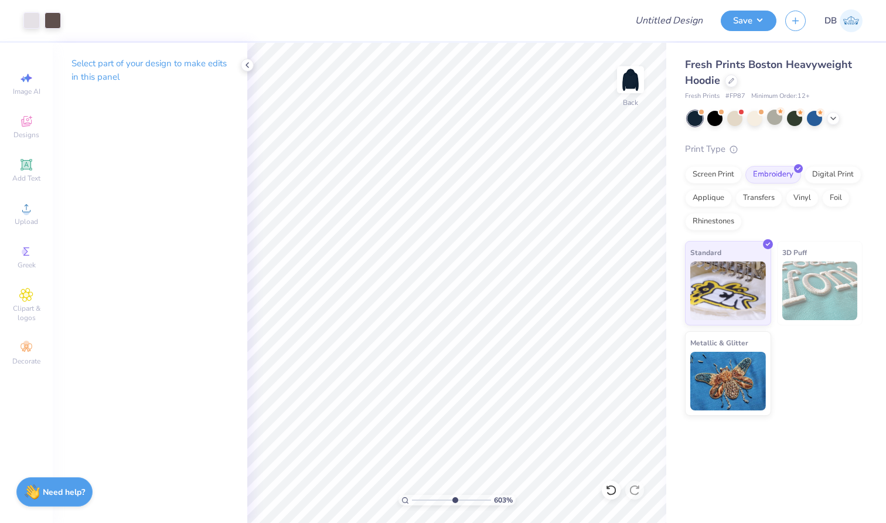
click at [100, 66] on p "Select part of your design to make edits in this panel" at bounding box center [150, 70] width 157 height 27
click at [101, 83] on p "Select part of your design to make edits in this panel" at bounding box center [150, 70] width 157 height 27
click at [27, 17] on div at bounding box center [31, 19] width 16 height 16
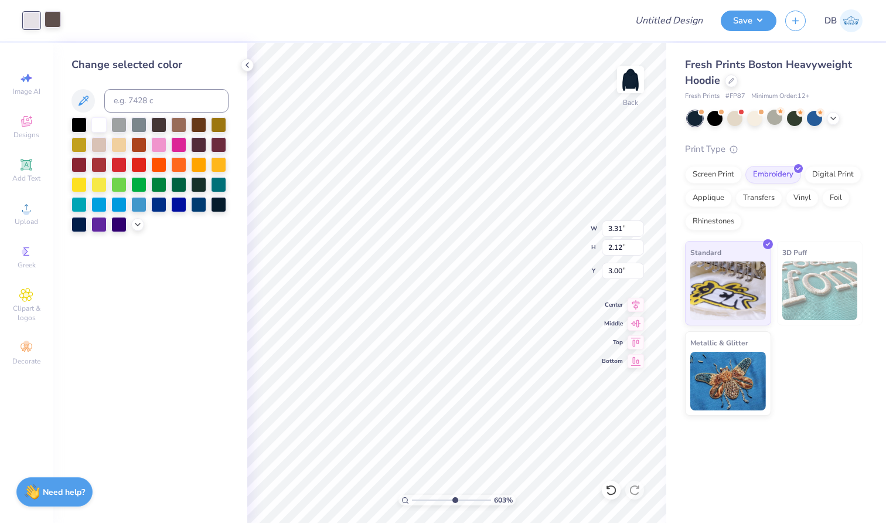
click at [54, 25] on div at bounding box center [53, 19] width 16 height 16
click at [28, 22] on div at bounding box center [31, 19] width 16 height 16
click at [99, 128] on div at bounding box center [98, 123] width 15 height 15
click at [52, 21] on div at bounding box center [53, 19] width 16 height 16
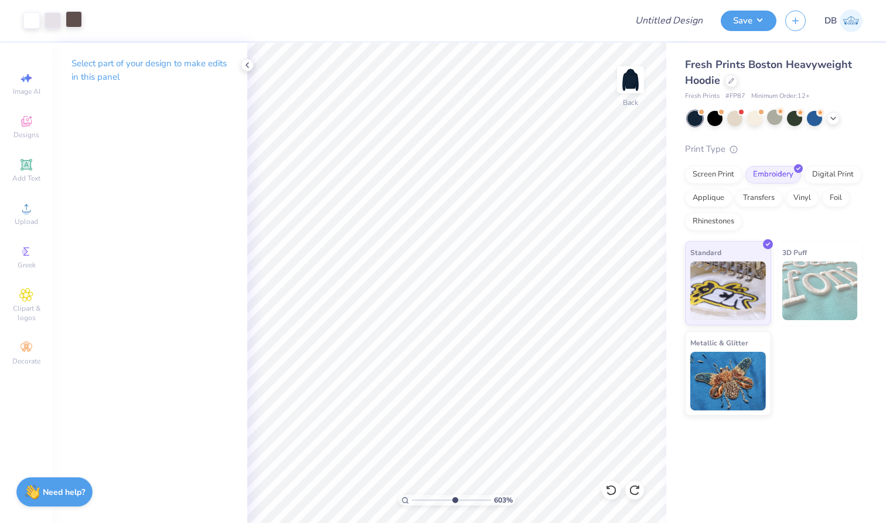
click at [76, 27] on div at bounding box center [74, 19] width 16 height 16
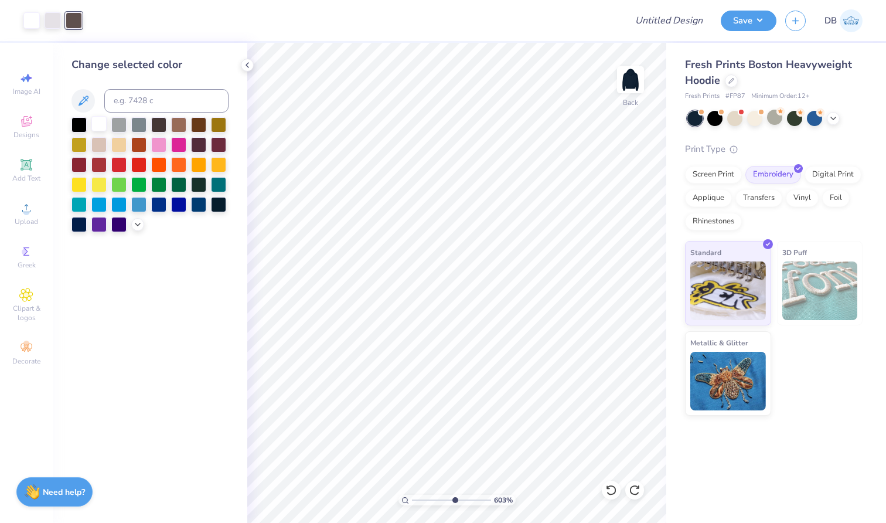
click at [100, 124] on div at bounding box center [98, 123] width 15 height 15
click at [53, 32] on div "Art colors" at bounding box center [41, 20] width 82 height 41
click at [53, 21] on div at bounding box center [53, 19] width 16 height 16
click at [100, 125] on div at bounding box center [98, 123] width 15 height 15
click at [54, 19] on div at bounding box center [53, 19] width 16 height 16
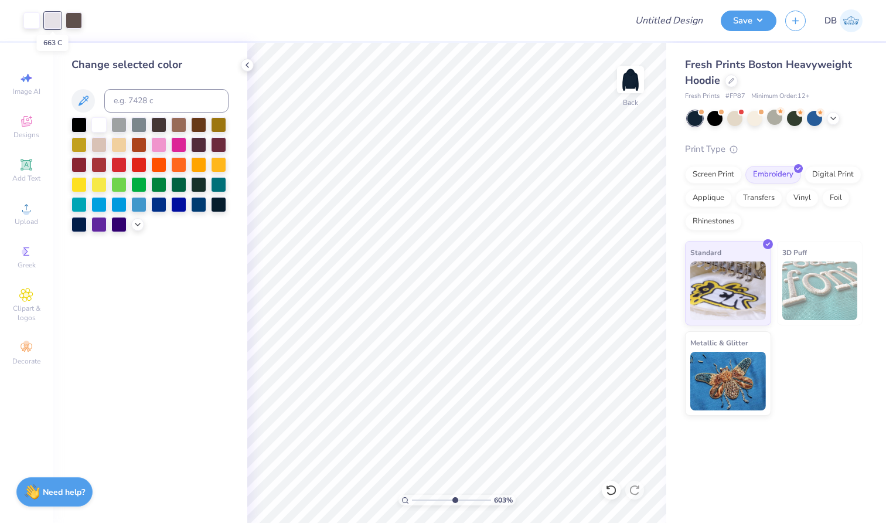
click at [56, 19] on div at bounding box center [53, 20] width 16 height 16
click at [81, 19] on div at bounding box center [74, 19] width 16 height 16
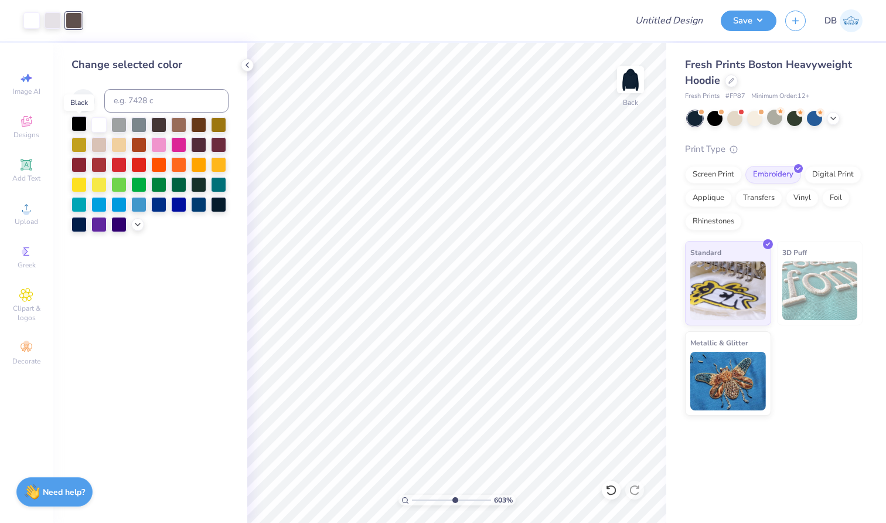
click at [79, 124] on div at bounding box center [79, 123] width 15 height 15
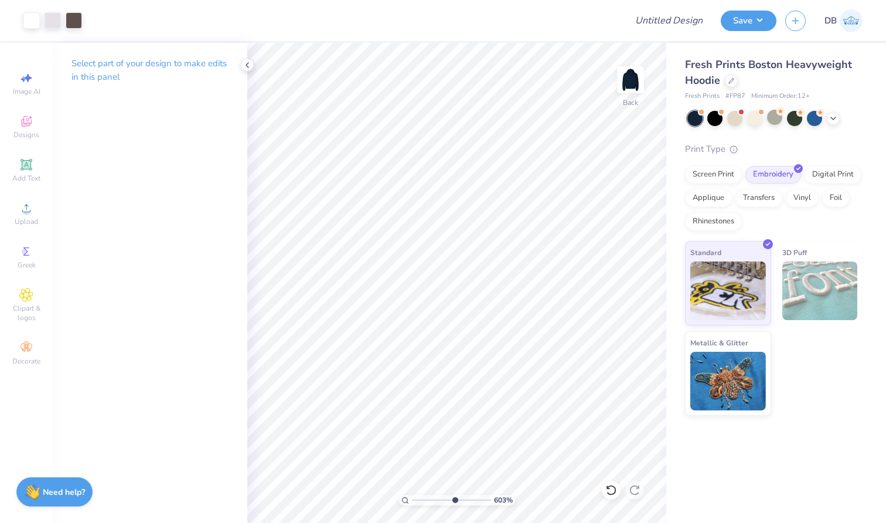
click at [77, 30] on div "Art colors" at bounding box center [41, 20] width 82 height 41
click at [250, 65] on icon at bounding box center [247, 64] width 9 height 9
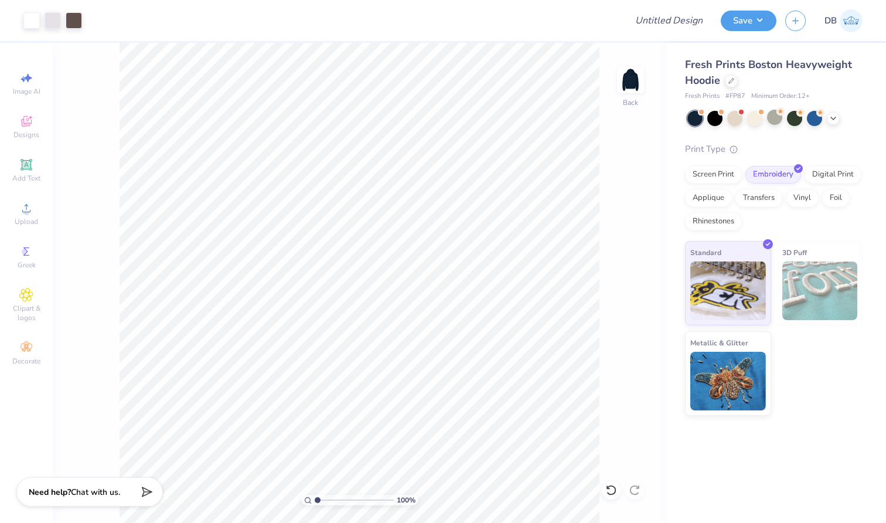
drag, startPoint x: 356, startPoint y: 503, endPoint x: 313, endPoint y: 499, distance: 43.0
type input "1"
click at [313, 499] on div "100 %" at bounding box center [359, 500] width 117 height 11
type input "4.21"
type input "2.71"
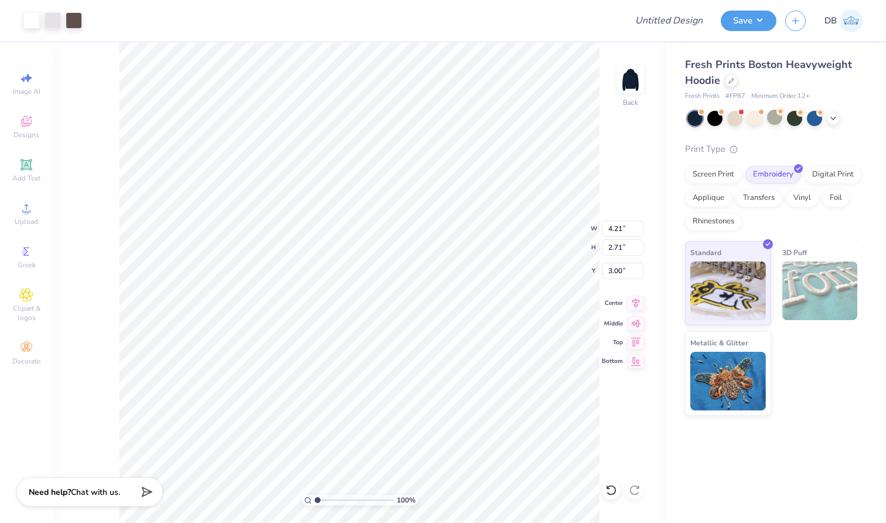
click at [639, 303] on icon at bounding box center [636, 303] width 16 height 14
click at [692, 10] on input "Design Title" at bounding box center [683, 20] width 57 height 23
type input "Pi Phi hoodie"
click at [764, 20] on button "Save" at bounding box center [749, 19] width 56 height 21
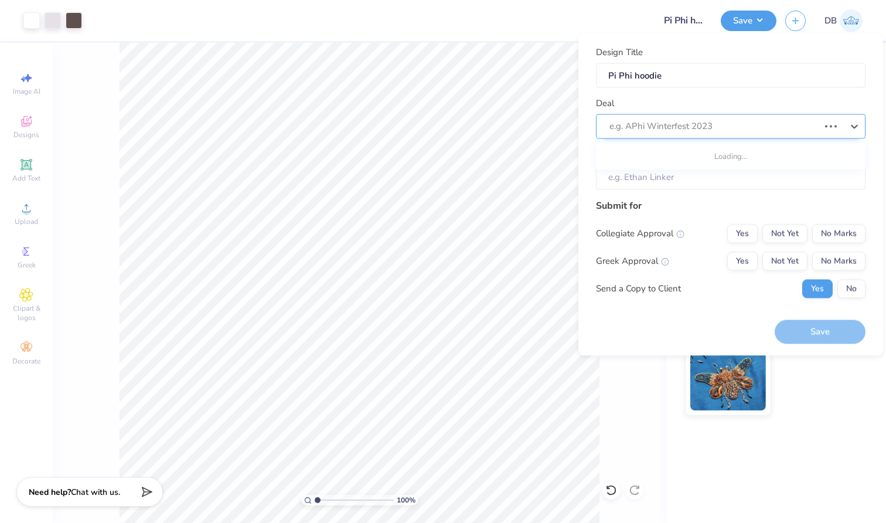
click at [723, 130] on div at bounding box center [715, 126] width 210 height 16
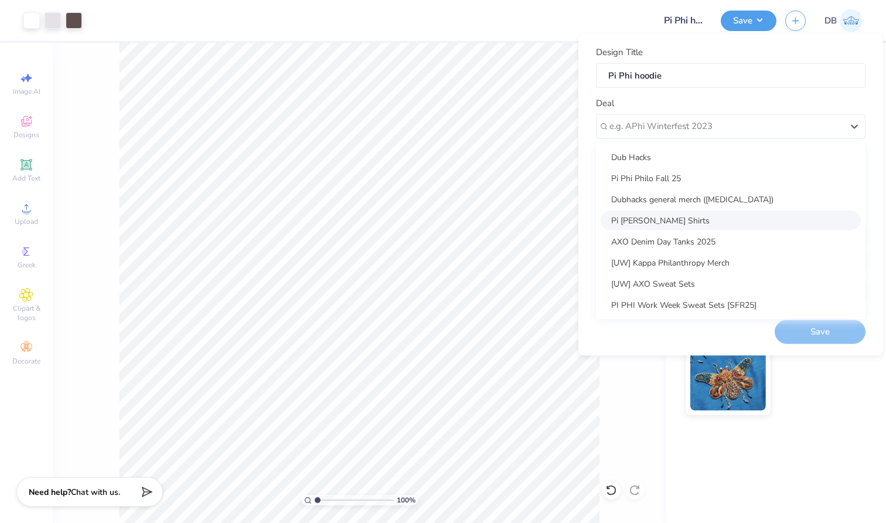
scroll to position [43, 0]
click at [719, 304] on div "PI PHI Work Week Sweat Sets [SFR25]" at bounding box center [731, 304] width 260 height 19
type input "[PERSON_NAME]"
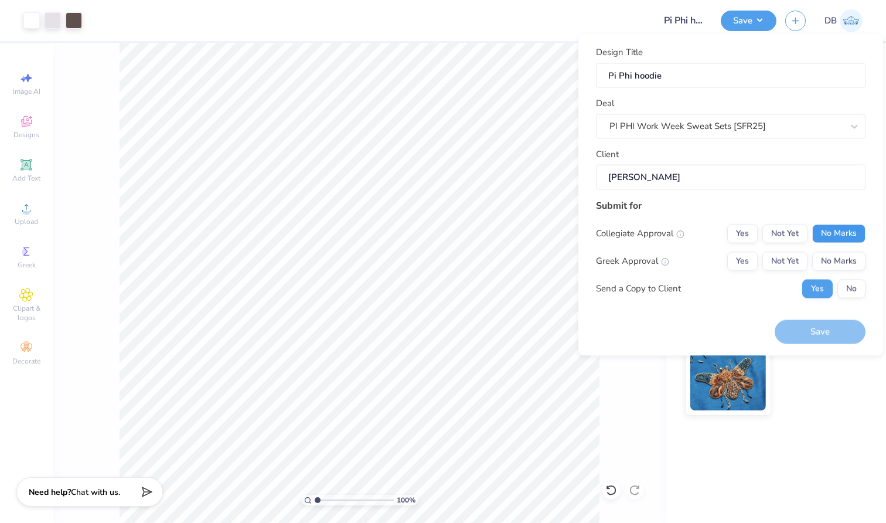
click at [839, 233] on button "No Marks" at bounding box center [838, 233] width 53 height 19
click at [785, 263] on button "Not Yet" at bounding box center [785, 260] width 45 height 19
click at [808, 324] on button "Save" at bounding box center [820, 332] width 91 height 24
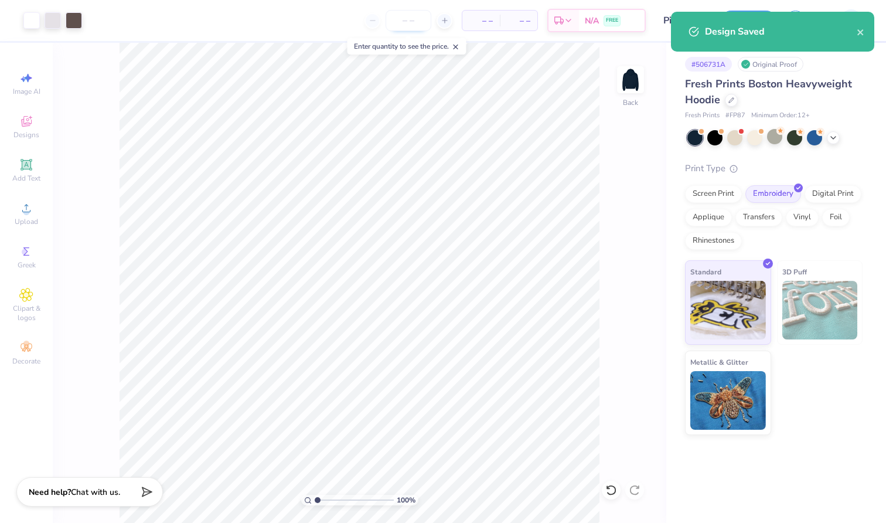
click at [409, 20] on input "number" at bounding box center [409, 20] width 46 height 21
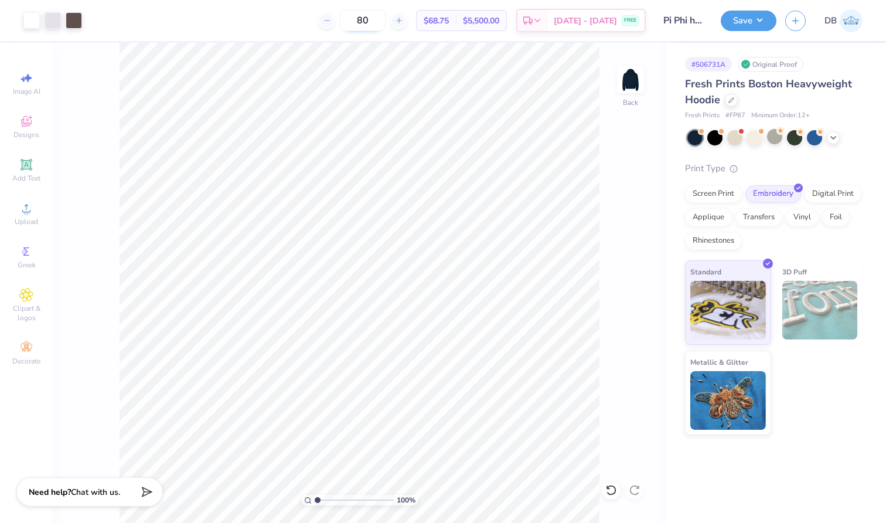
type input "8"
click at [709, 185] on div "Screen Print" at bounding box center [713, 192] width 57 height 18
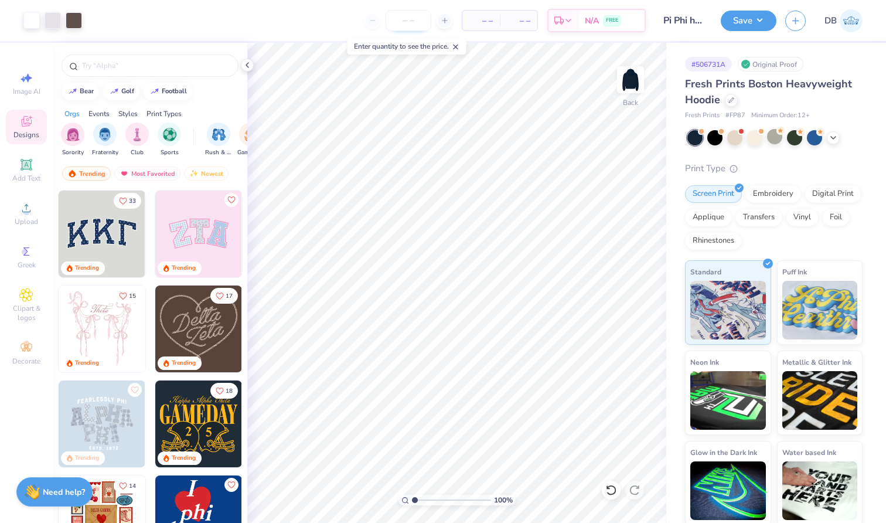
click at [420, 21] on input "number" at bounding box center [409, 20] width 46 height 21
type input "80"
click at [778, 192] on div "Embroidery" at bounding box center [774, 192] width 56 height 18
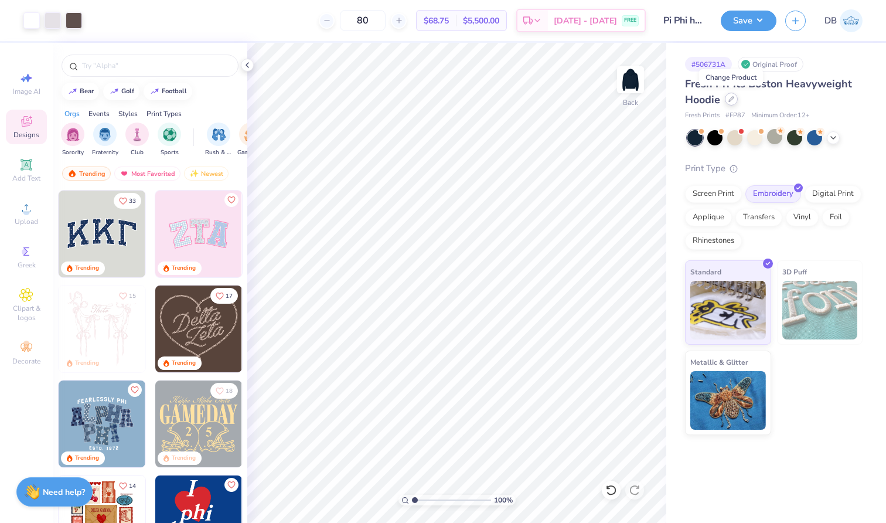
click at [726, 101] on div at bounding box center [731, 99] width 13 height 13
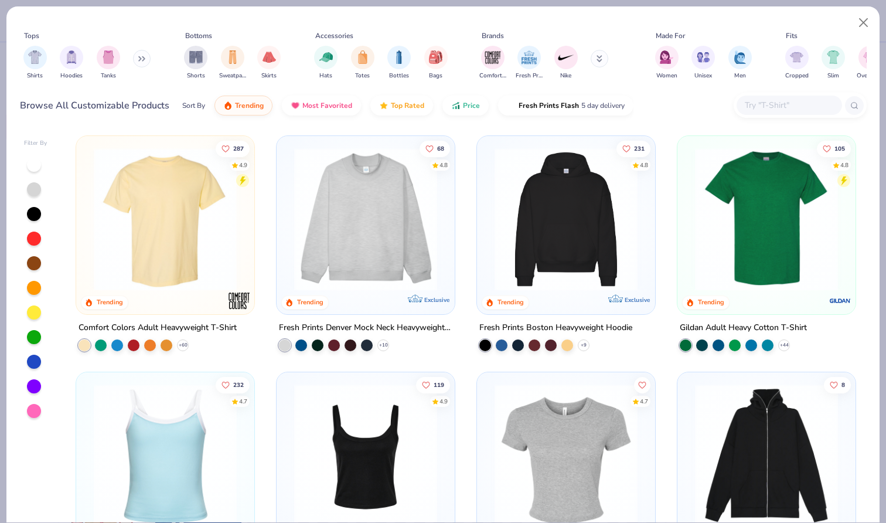
click at [344, 232] on img at bounding box center [365, 219] width 155 height 143
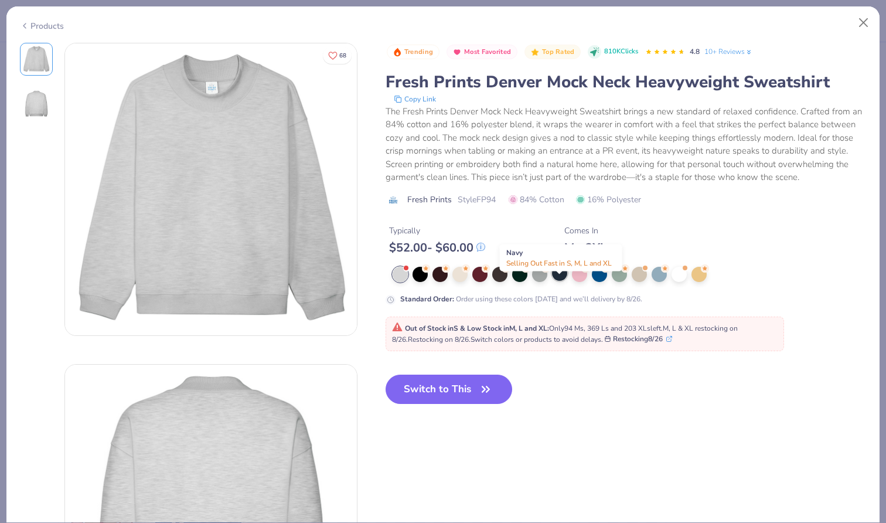
click at [559, 281] on div at bounding box center [559, 273] width 15 height 15
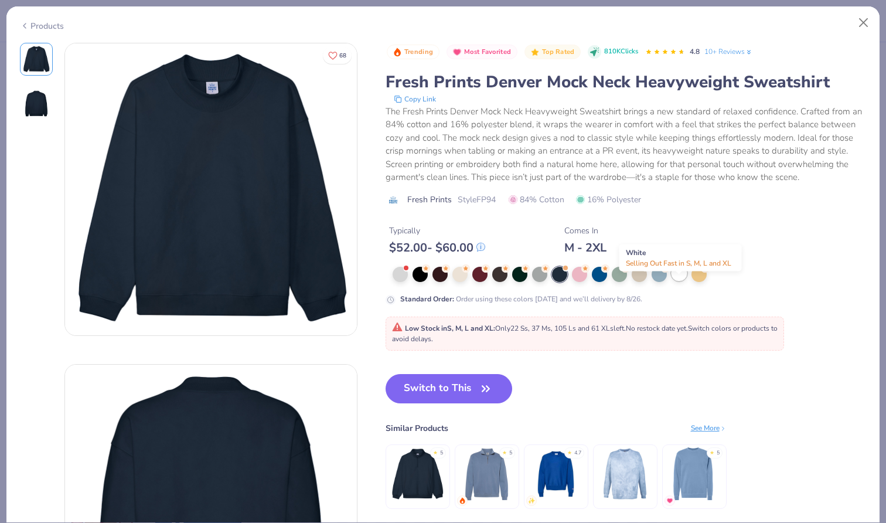
click at [684, 281] on div at bounding box center [679, 273] width 15 height 15
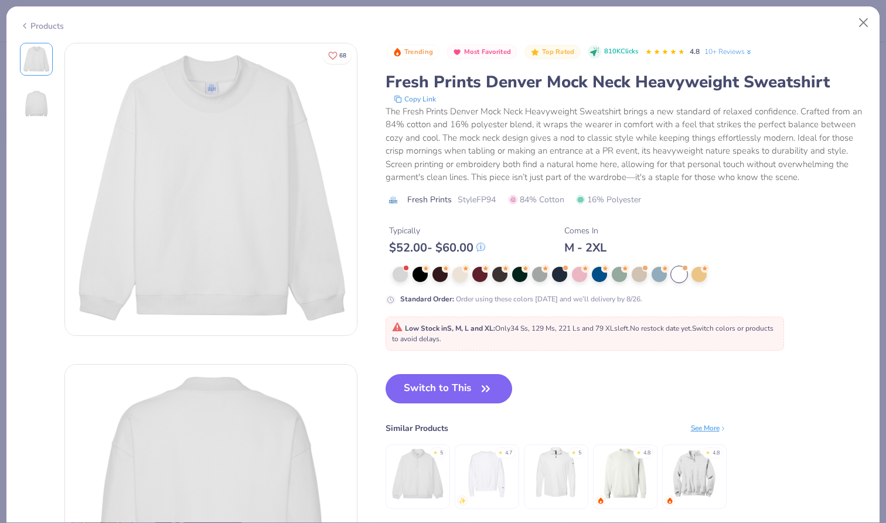
click at [863, 9] on div "Products" at bounding box center [442, 21] width 873 height 30
click at [863, 15] on button "Close" at bounding box center [864, 23] width 22 height 22
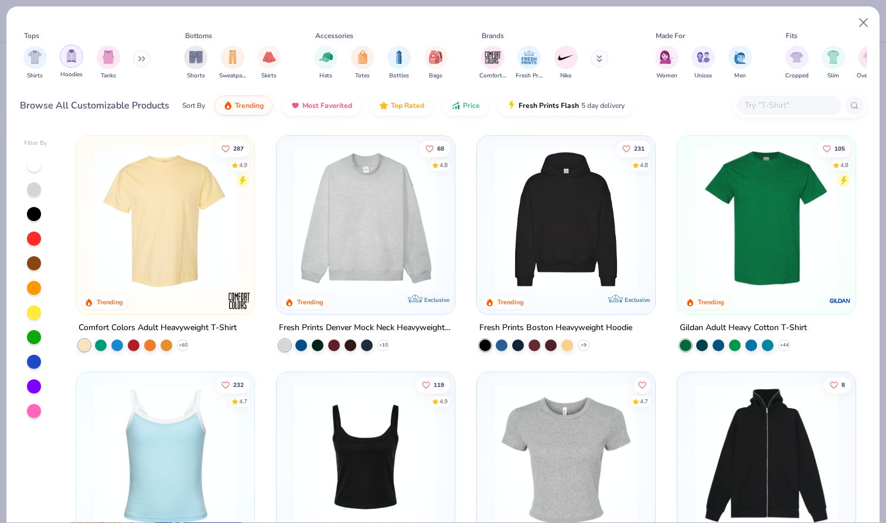
click at [64, 59] on div "filter for Hoodies" at bounding box center [71, 56] width 23 height 23
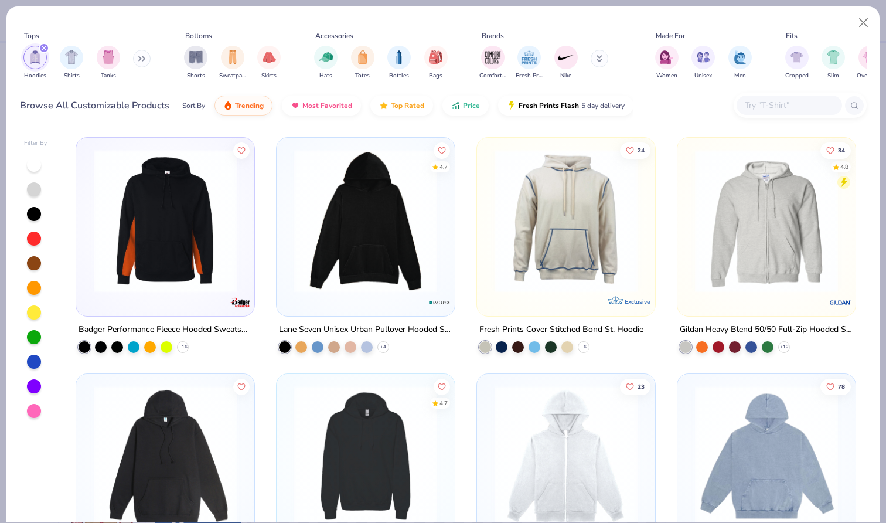
scroll to position [707, 0]
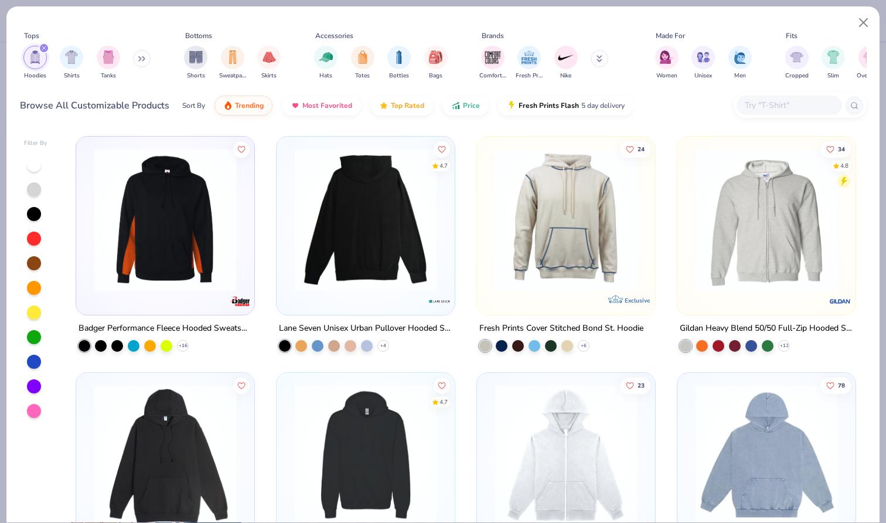
click at [399, 253] on img at bounding box center [365, 219] width 155 height 143
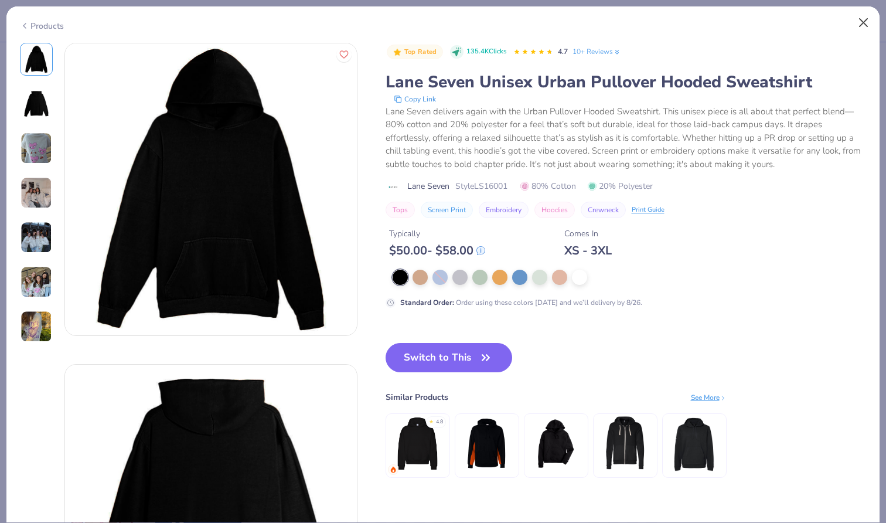
click at [865, 16] on button "Close" at bounding box center [864, 23] width 22 height 22
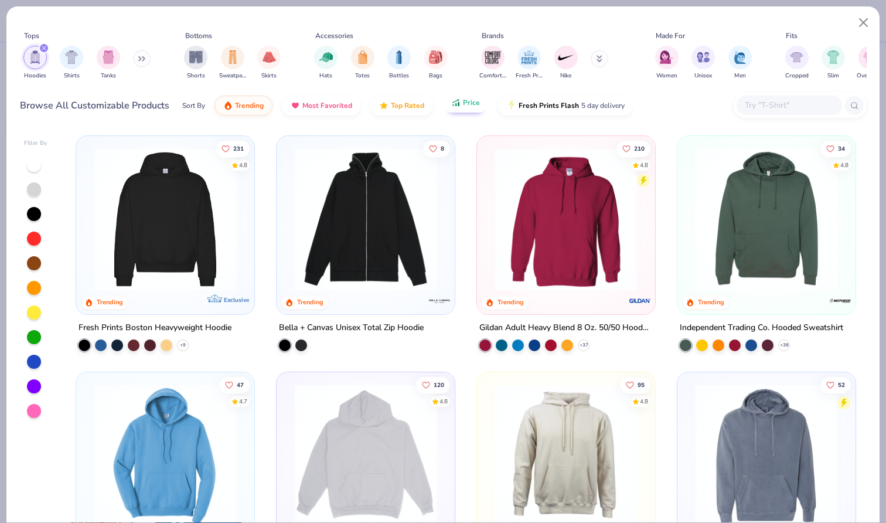
click at [463, 101] on span "Price" at bounding box center [471, 102] width 17 height 9
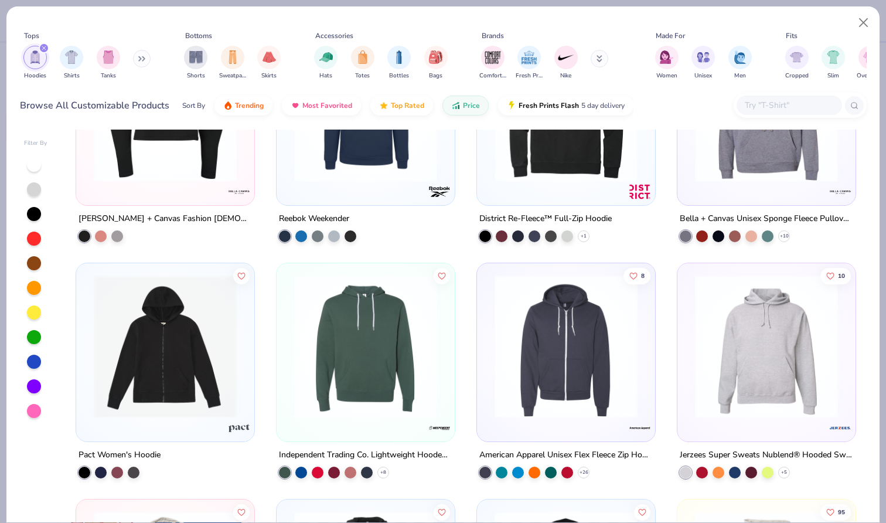
scroll to position [1999, 0]
